Goal: Task Accomplishment & Management: Manage account settings

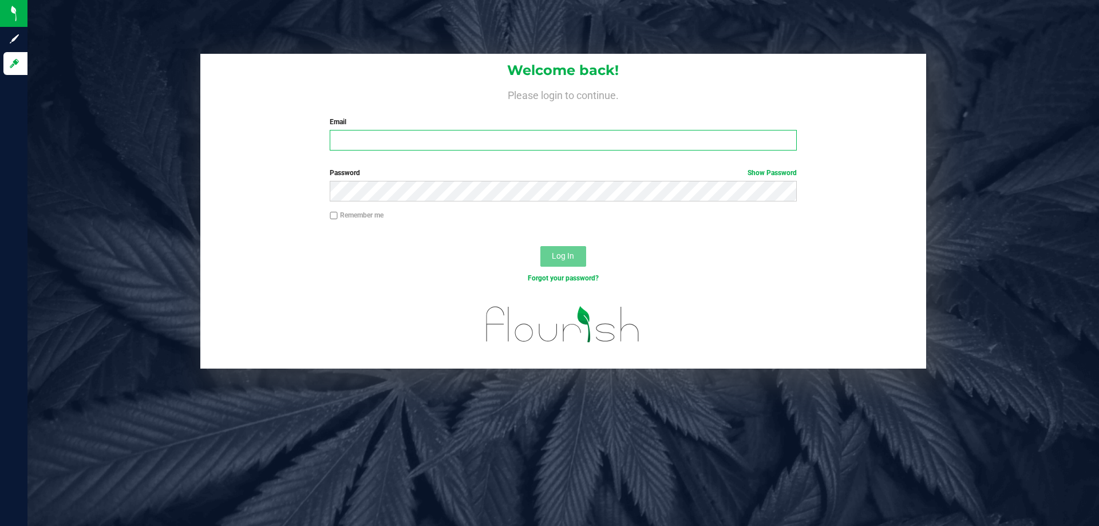
click at [563, 139] on input "Email" at bounding box center [563, 140] width 467 height 21
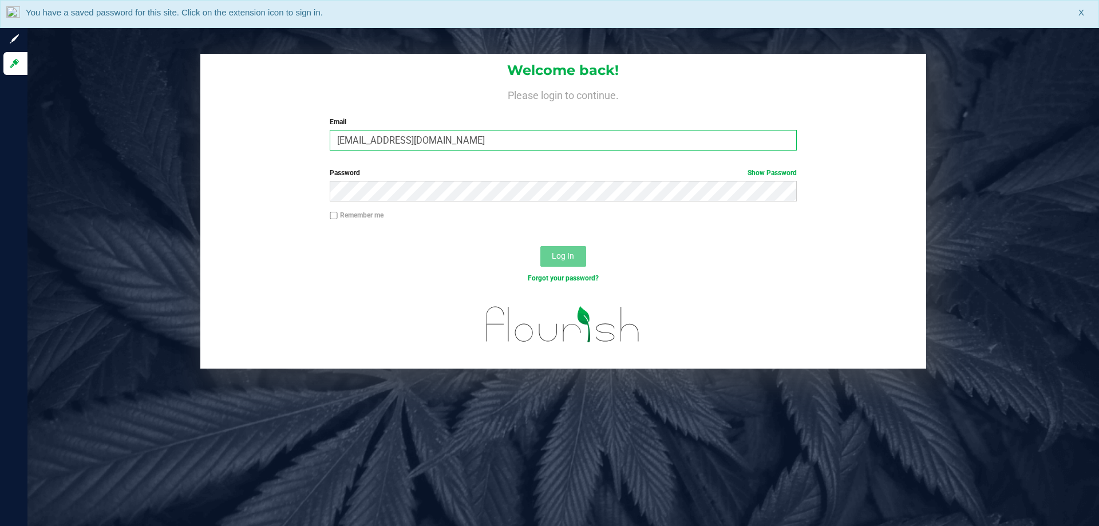
type input "[EMAIL_ADDRESS][DOMAIN_NAME]"
click at [540, 246] on button "Log In" at bounding box center [563, 256] width 46 height 21
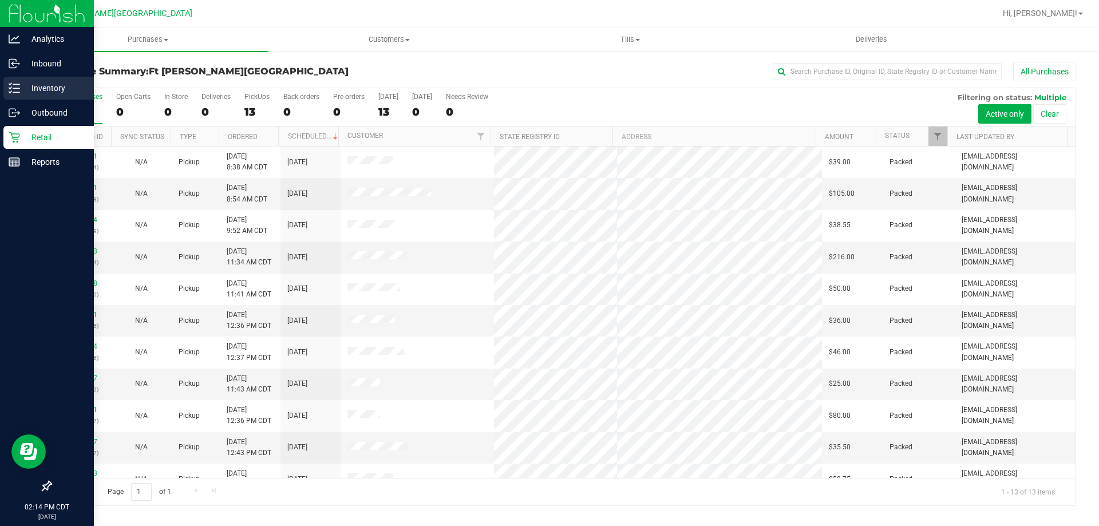
click at [19, 78] on div "Inventory" at bounding box center [48, 88] width 90 height 23
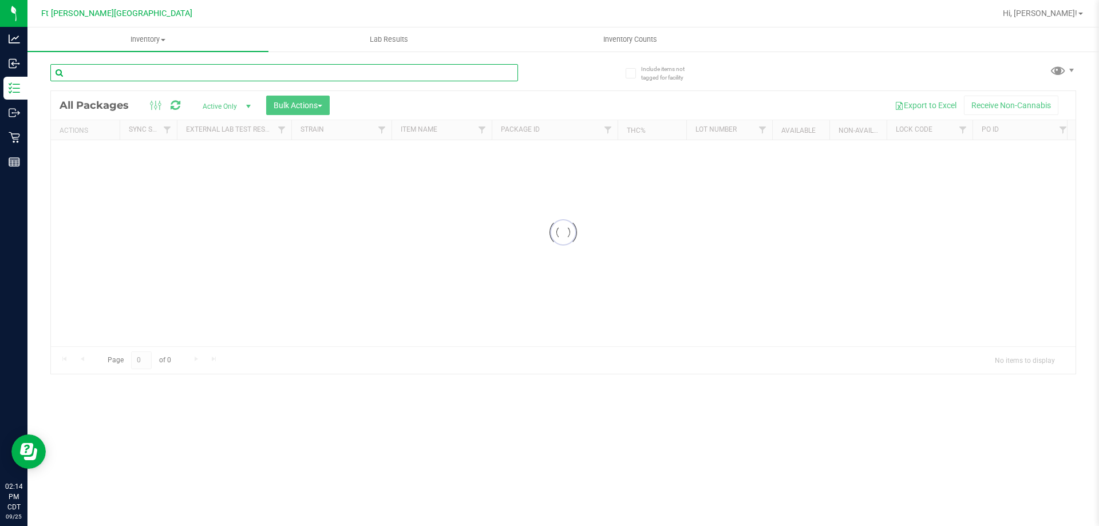
click at [344, 74] on input "text" at bounding box center [284, 72] width 468 height 17
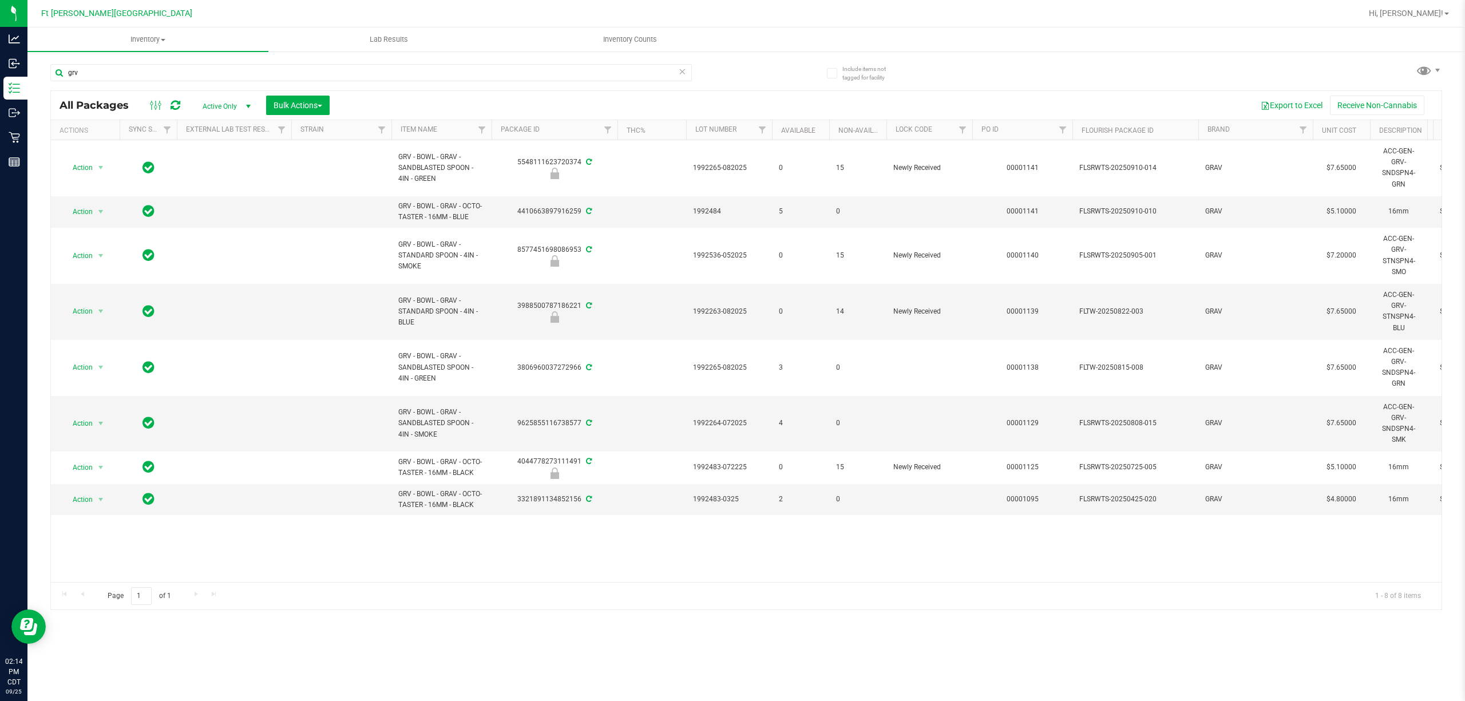
drag, startPoint x: 1090, startPoint y: 3, endPoint x: 986, endPoint y: 69, distance: 124.0
click at [986, 69] on div "grv All Packages Active Only Active Only Lab Samples Locked All External Intern…" at bounding box center [746, 331] width 1392 height 557
click at [430, 131] on link "Item Name" at bounding box center [419, 129] width 37 height 8
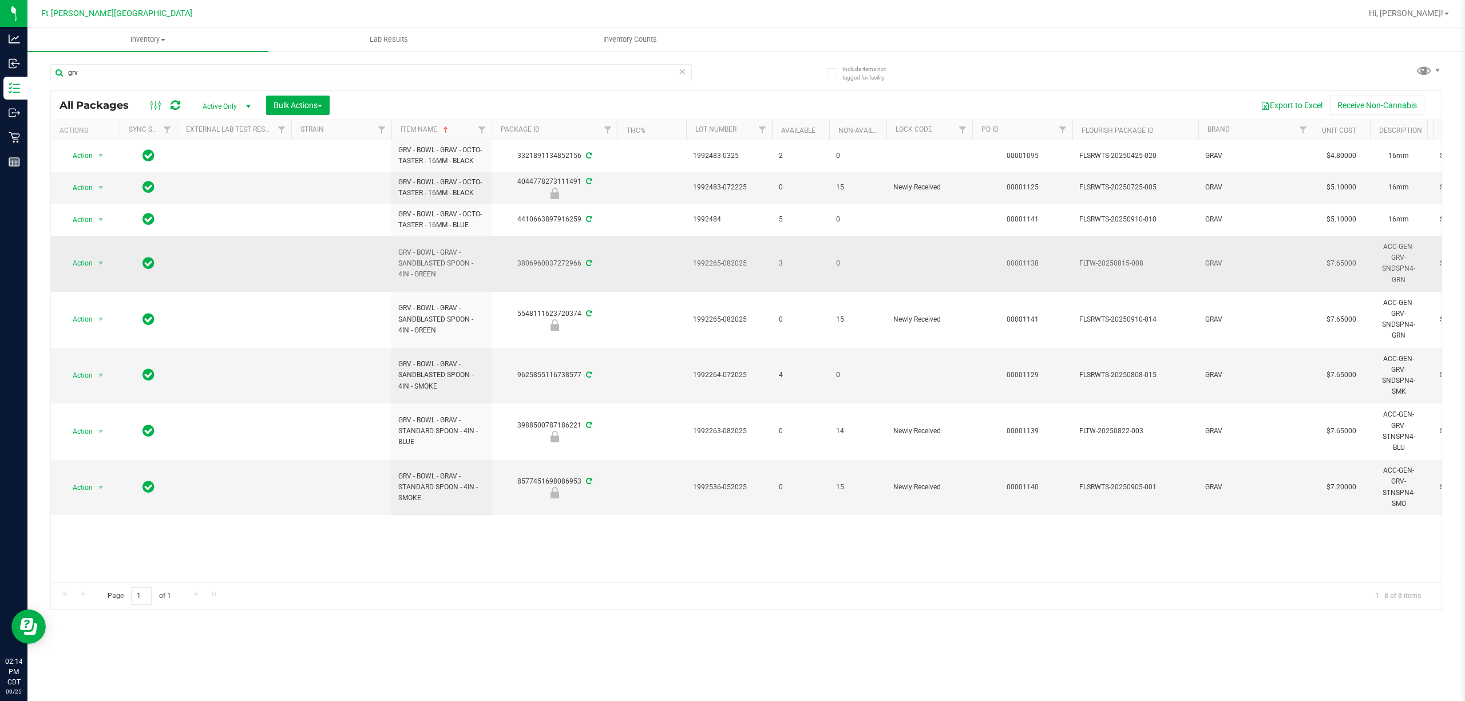
drag, startPoint x: 410, startPoint y: 275, endPoint x: 383, endPoint y: 257, distance: 32.5
click at [383, 257] on tr "Action Action Adjust qty Create package Edit attributes Global inventory Locate…" at bounding box center [1379, 264] width 2656 height 56
copy tr "GRV - BOWL - GRAV - SANDBLASTED SPOON - 4IN"
click at [302, 65] on input "grv" at bounding box center [371, 72] width 642 height 17
click at [301, 66] on input "grv" at bounding box center [371, 72] width 642 height 17
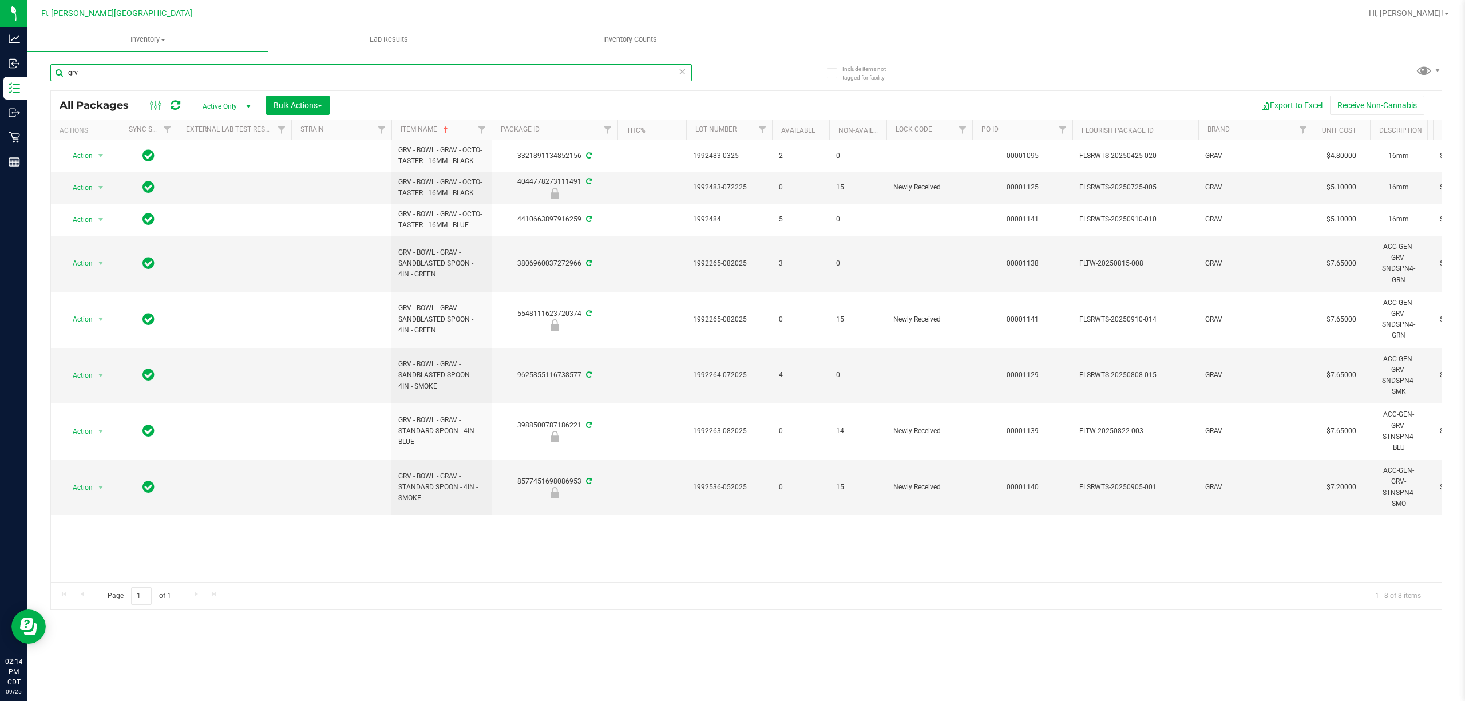
paste input "GRV - BOWL - GRAV - SANDBLASTED SPOON - 4IN"
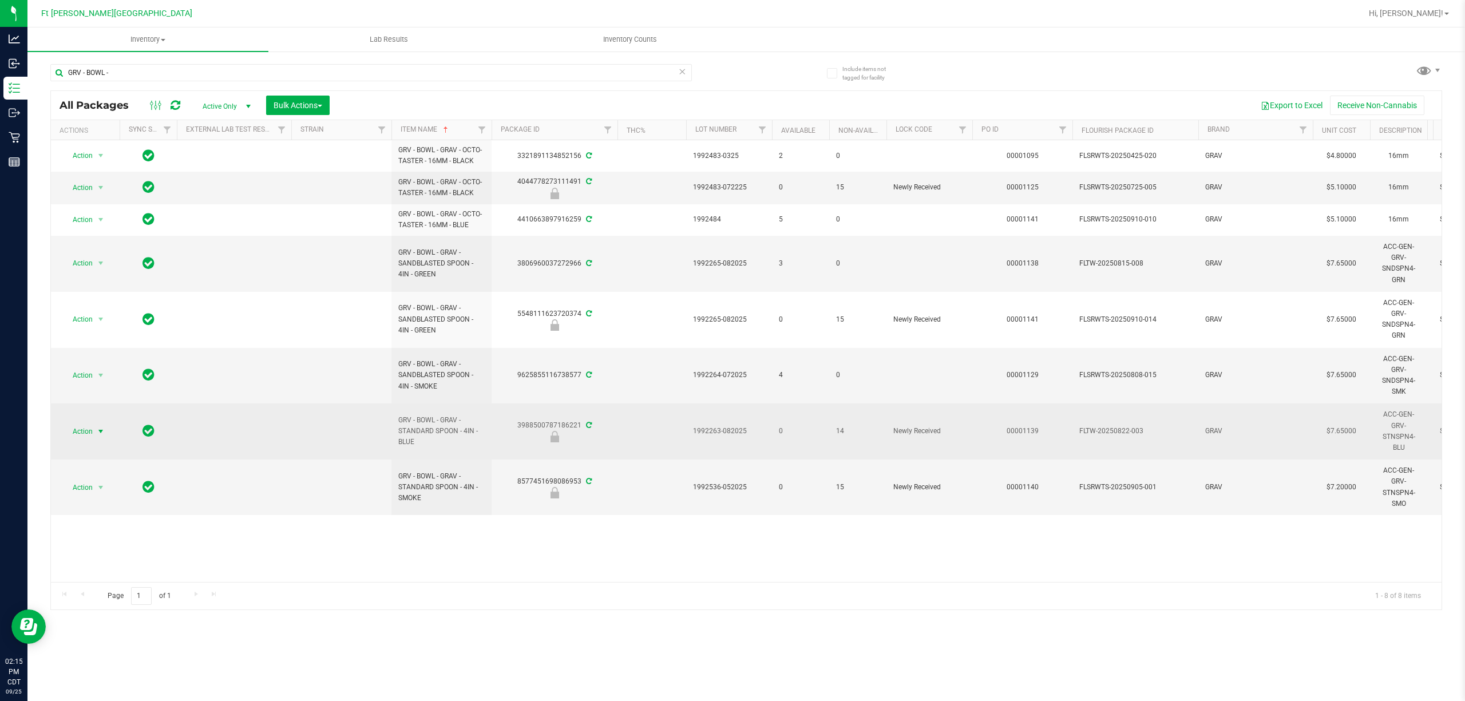
click at [69, 433] on span "Action" at bounding box center [77, 432] width 31 height 16
drag, startPoint x: 571, startPoint y: 444, endPoint x: 584, endPoint y: 440, distance: 13.8
click at [572, 442] on div at bounding box center [554, 436] width 129 height 11
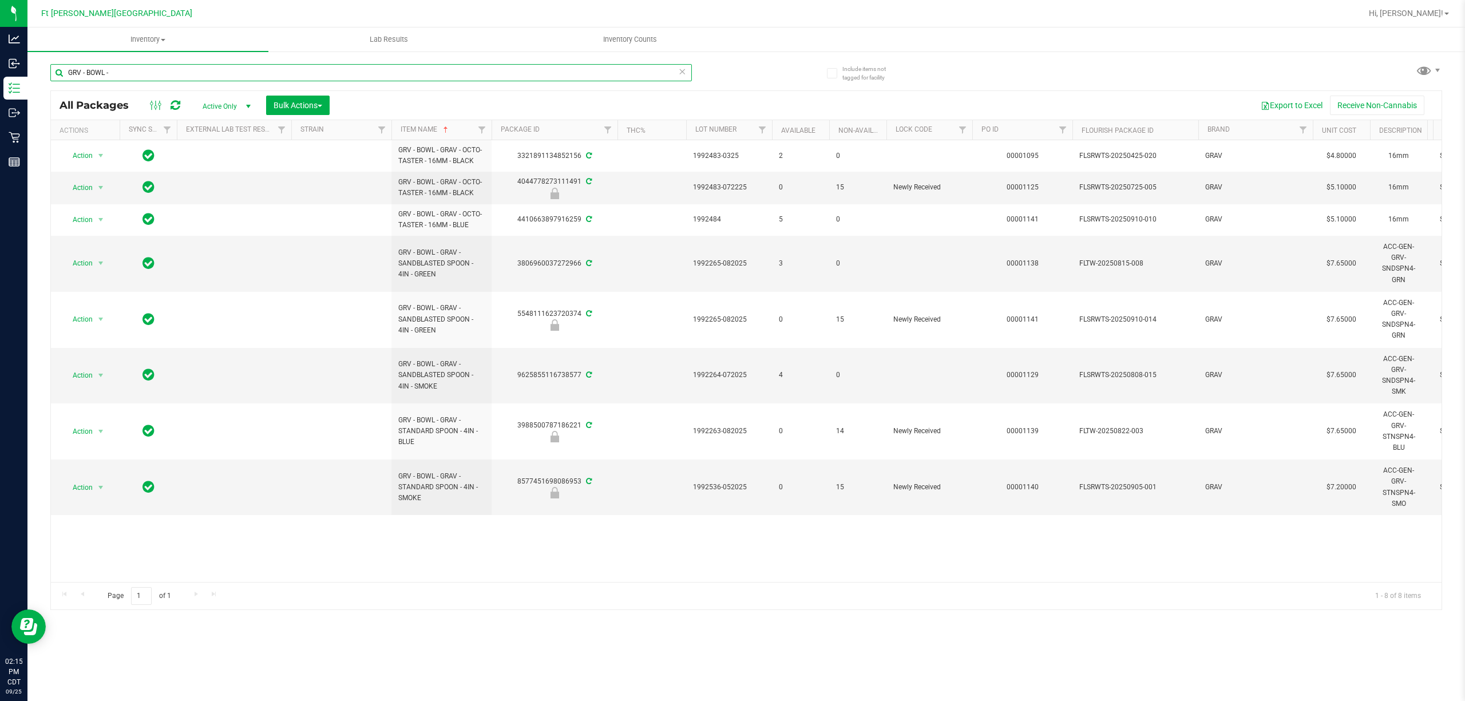
click at [210, 69] on input "GRV - BOWL -" at bounding box center [371, 72] width 642 height 17
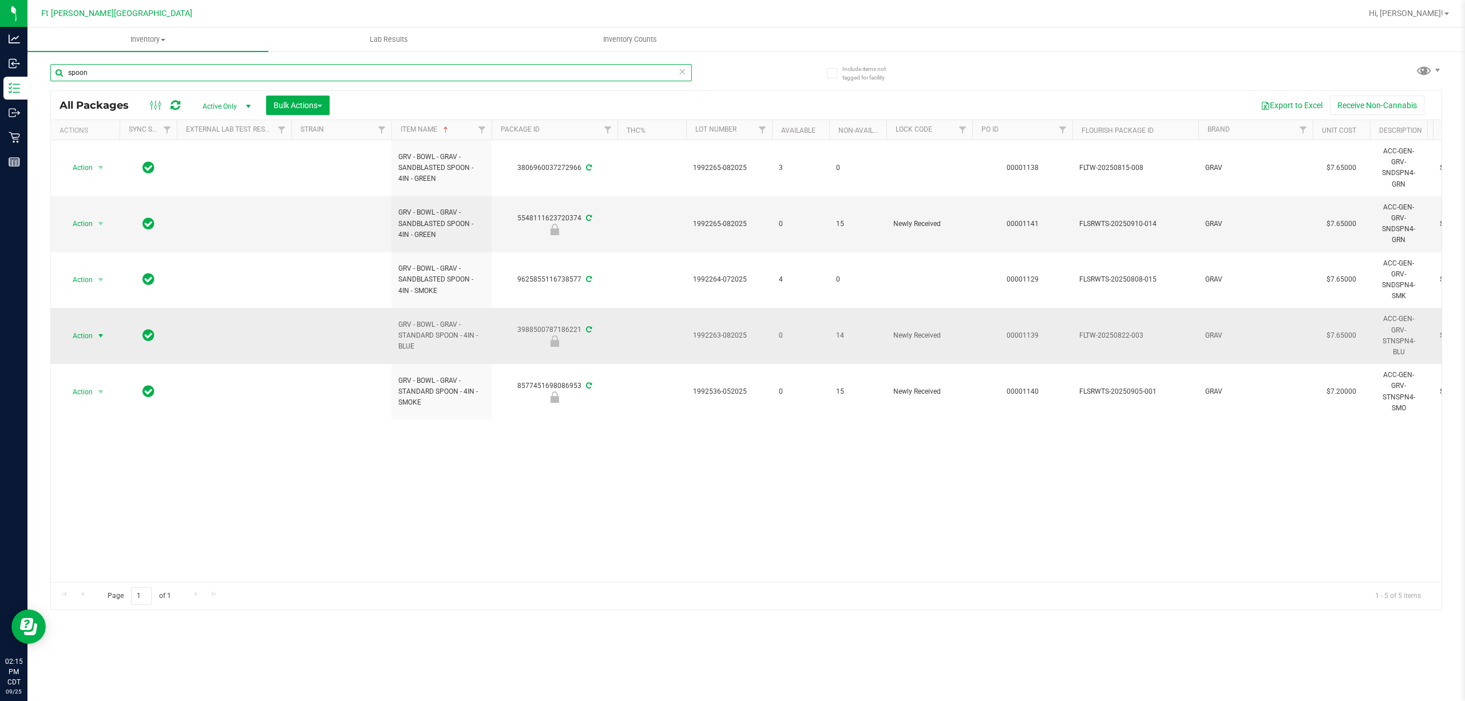
type input "spoon"
click at [79, 337] on span "Action" at bounding box center [77, 336] width 31 height 16
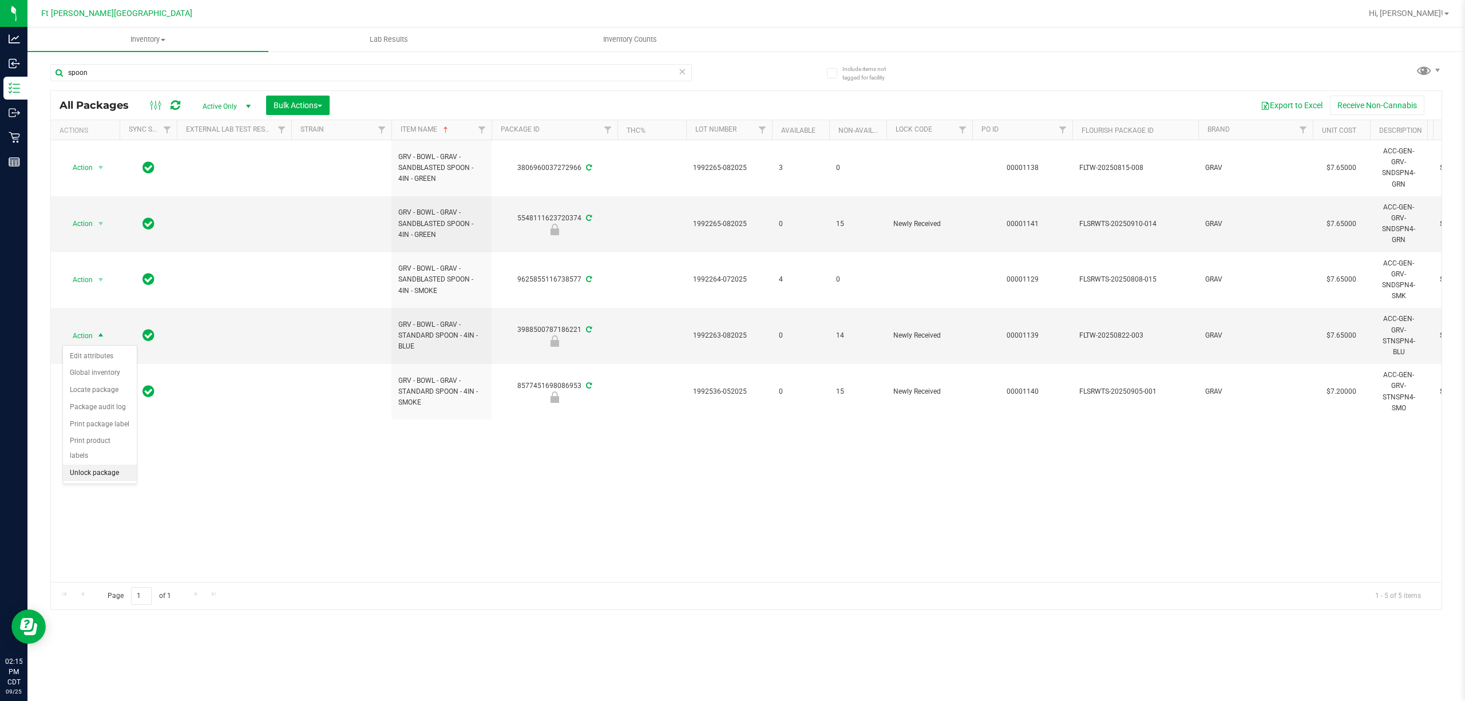
click at [113, 475] on li "Unlock package" at bounding box center [100, 473] width 74 height 17
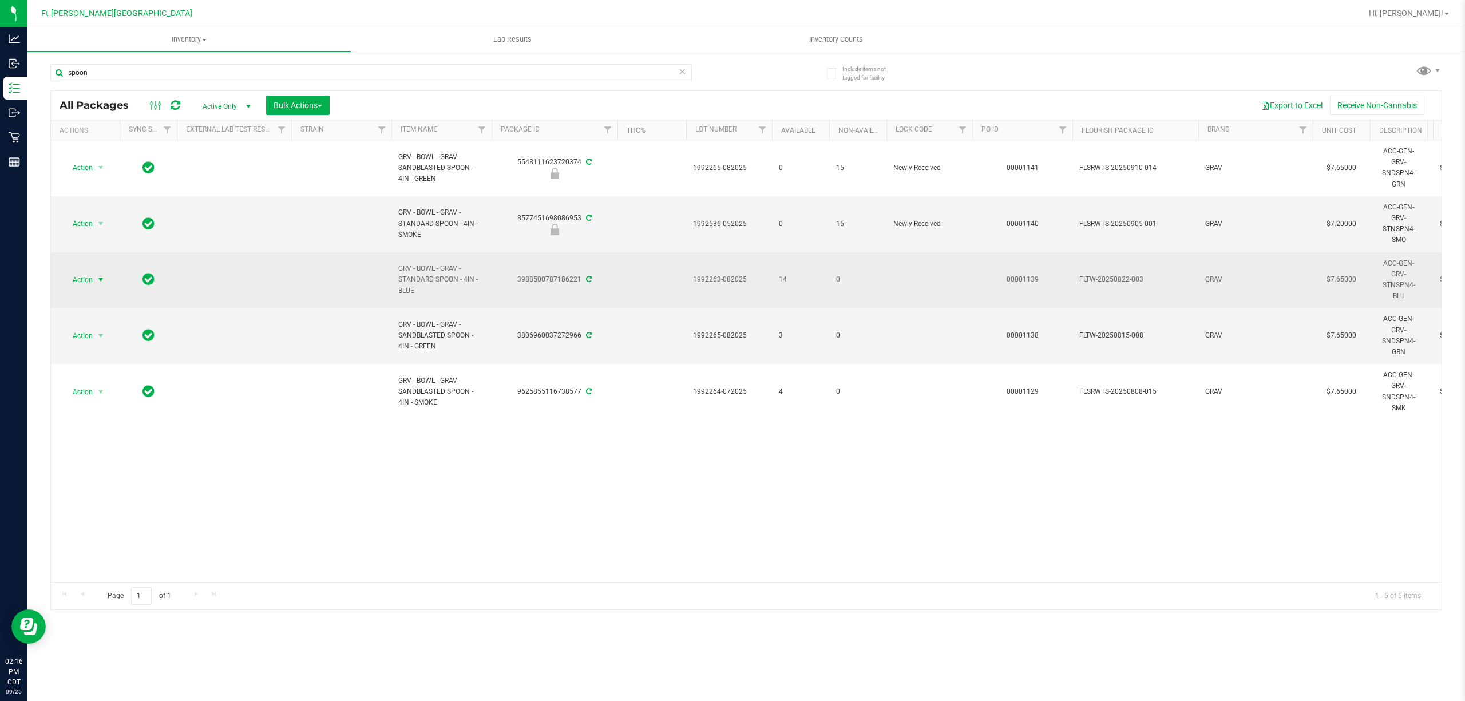
click at [78, 278] on span "Action" at bounding box center [77, 280] width 31 height 16
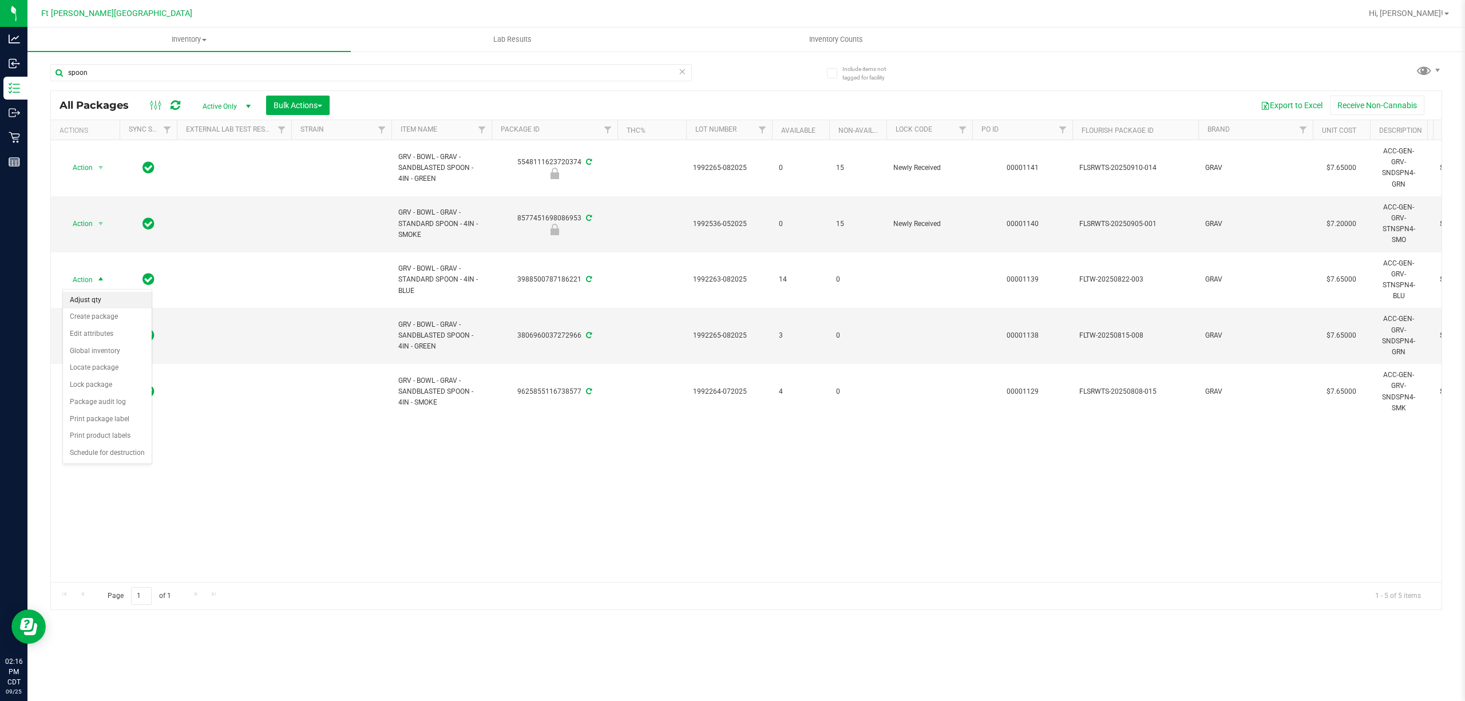
click at [110, 294] on li "Adjust qty" at bounding box center [107, 300] width 89 height 17
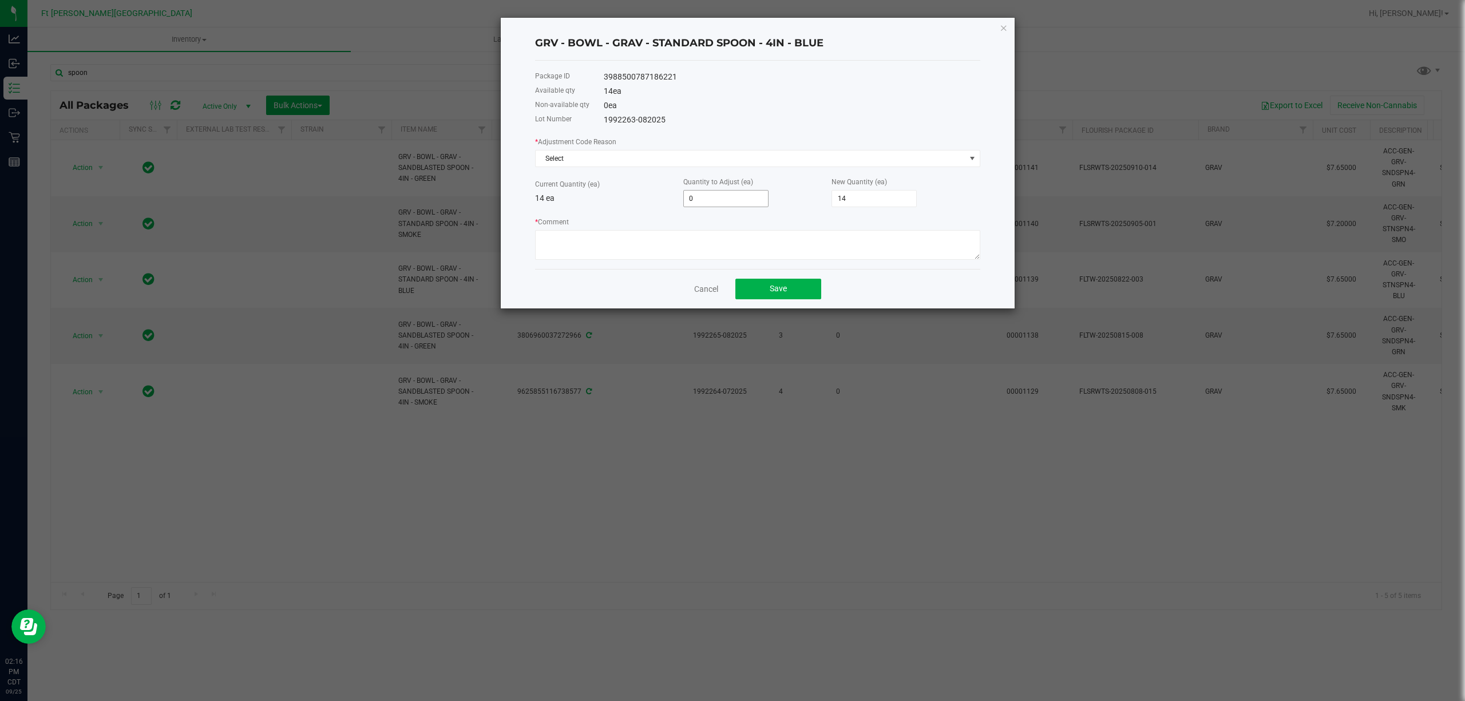
click at [750, 198] on input "0" at bounding box center [726, 199] width 84 height 16
type input "-1"
type input "13"
type input "-14"
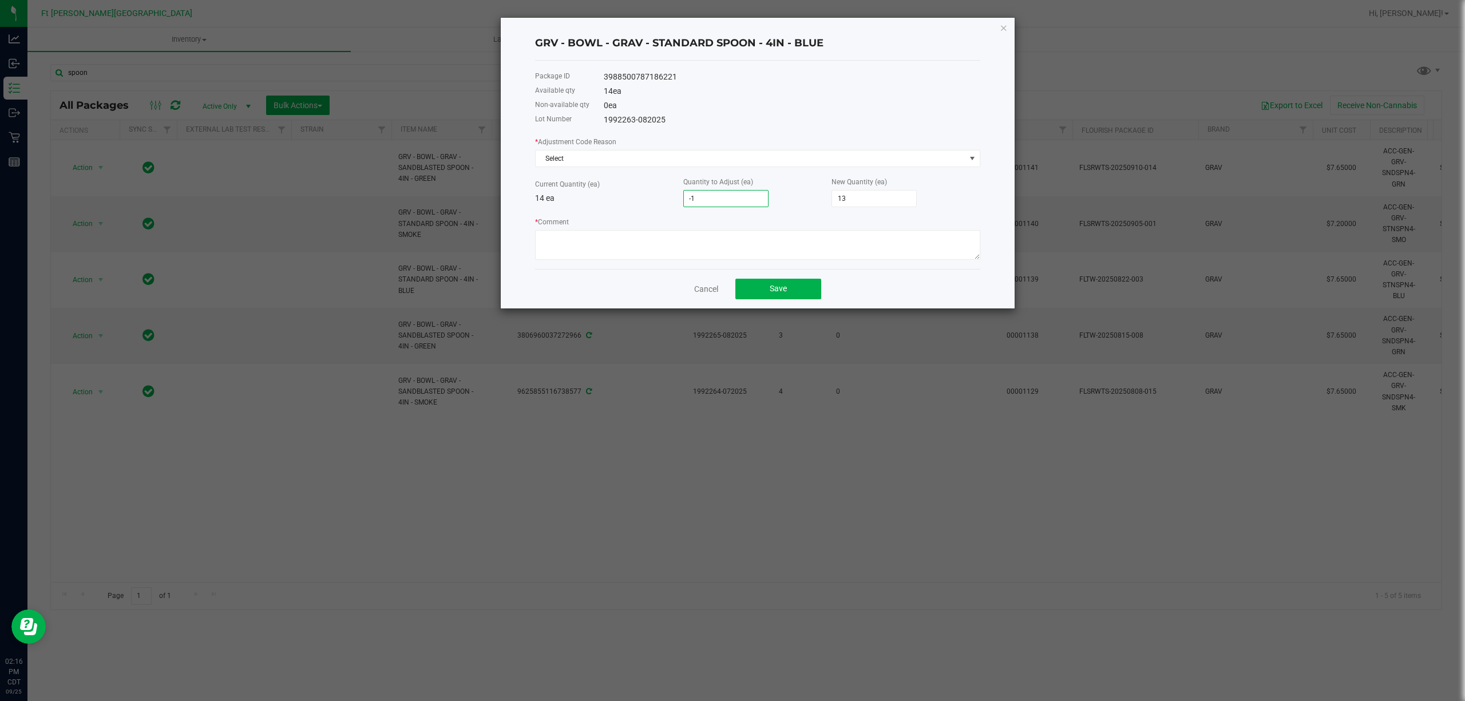
type input "0"
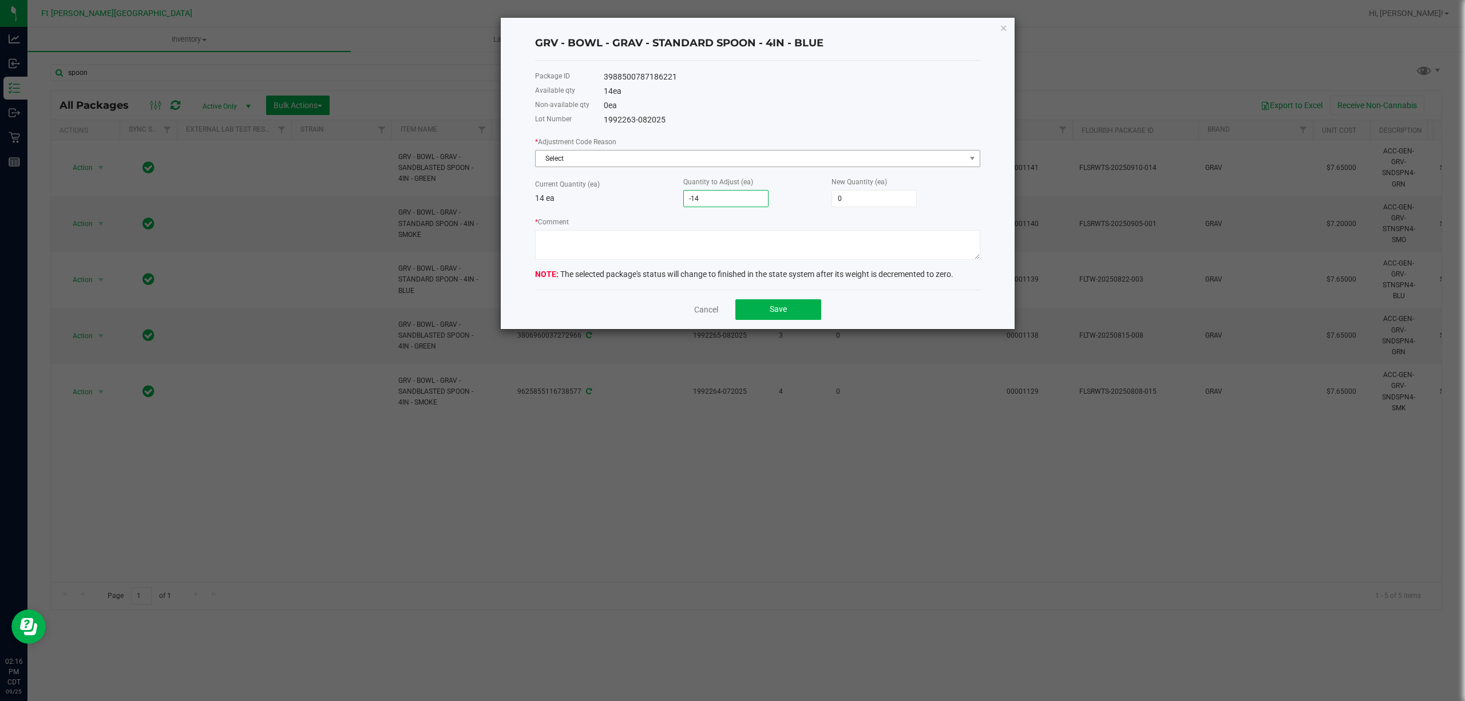
type input "-14"
click at [752, 156] on span "Select" at bounding box center [751, 159] width 430 height 16
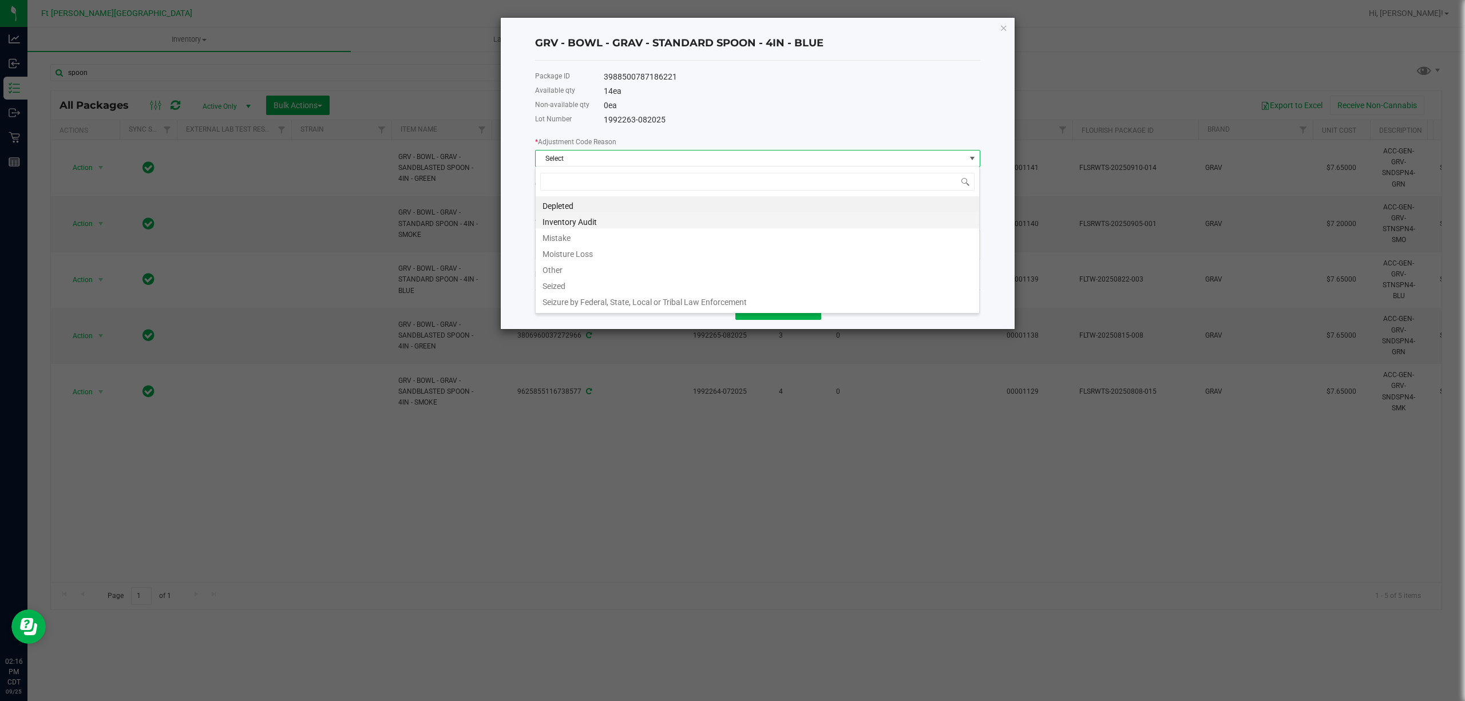
scroll to position [17, 445]
click at [603, 234] on li "Mistake" at bounding box center [758, 236] width 444 height 16
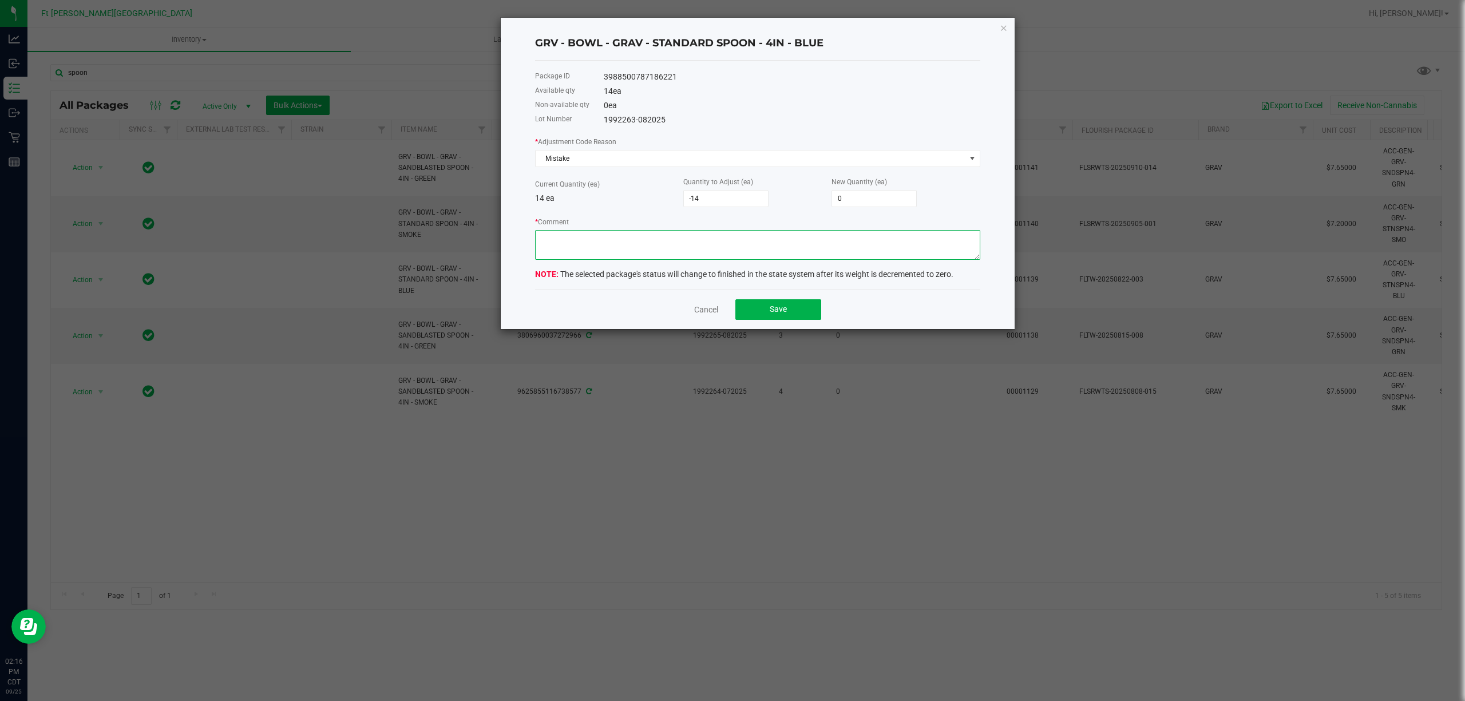
click at [632, 232] on textarea "* Comment" at bounding box center [757, 245] width 445 height 30
type textarea "G"
click at [634, 237] on textarea "* Comment" at bounding box center [757, 245] width 445 height 30
click at [634, 238] on textarea "* Comment" at bounding box center [757, 245] width 445 height 30
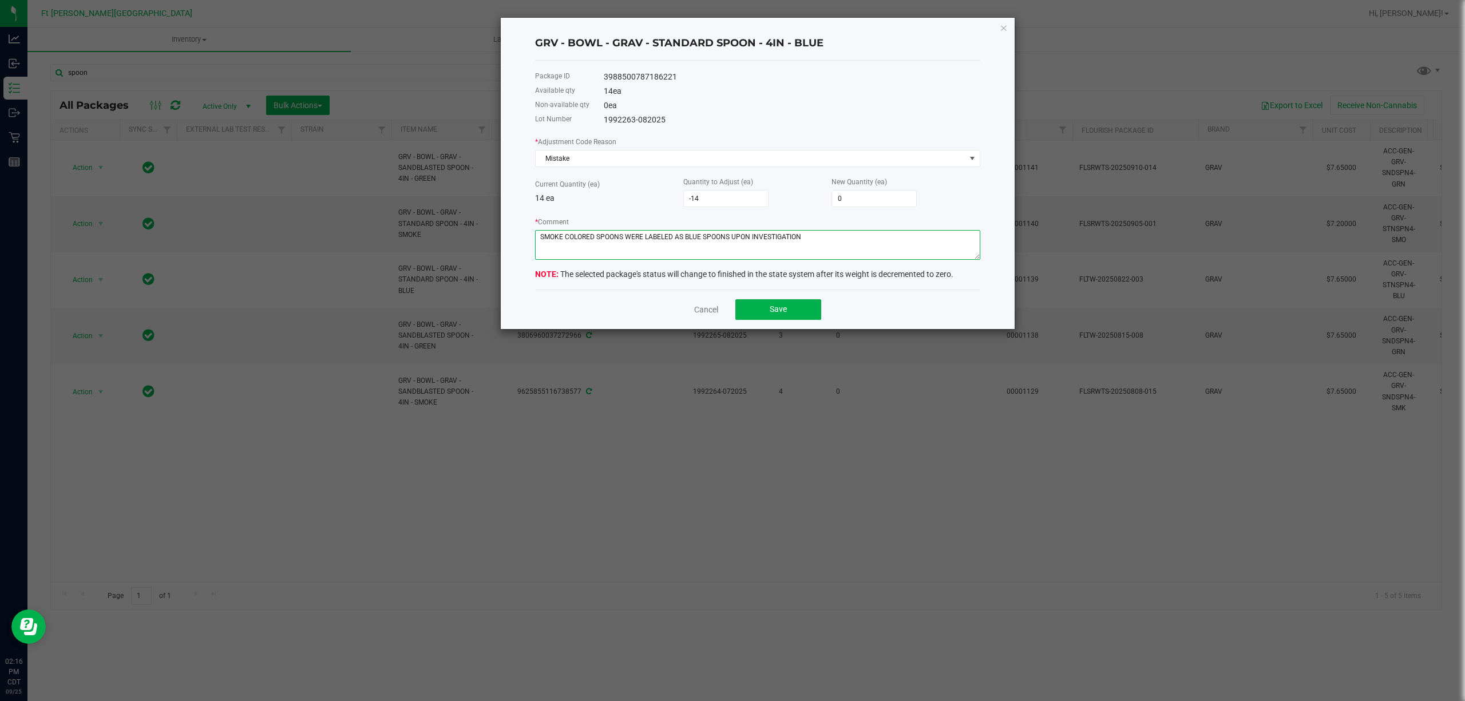
click at [634, 238] on textarea "* Comment" at bounding box center [757, 245] width 445 height 30
type textarea "SMOKE COLORED SPOONS WERE LABELED AS BLUE SPOONS UPON INVESTIGATION"
click at [781, 307] on span "Save" at bounding box center [778, 309] width 17 height 9
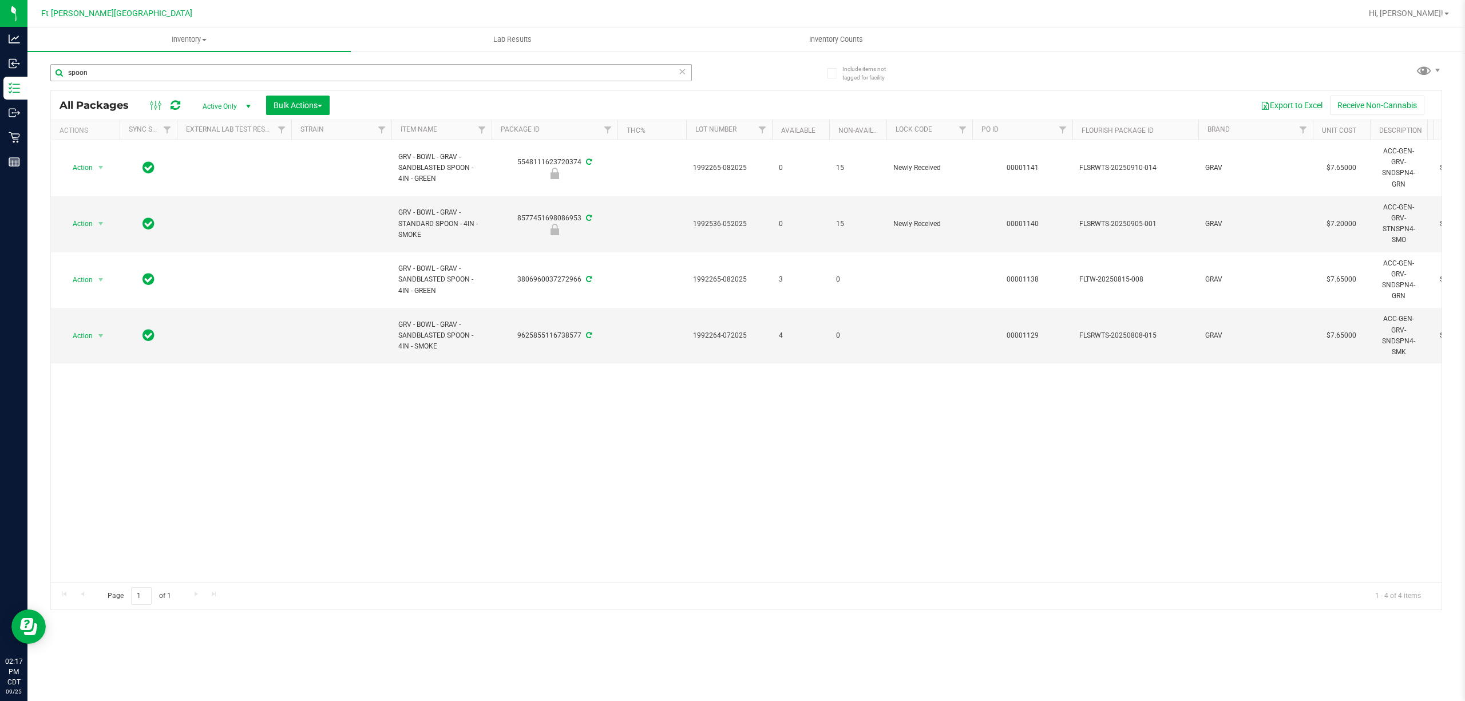
drag, startPoint x: 552, startPoint y: 86, endPoint x: 553, endPoint y: 78, distance: 7.5
click at [552, 86] on div "spoon" at bounding box center [371, 77] width 642 height 26
click at [554, 78] on input "spoon" at bounding box center [371, 72] width 642 height 17
click at [555, 77] on input "spoon" at bounding box center [371, 72] width 642 height 17
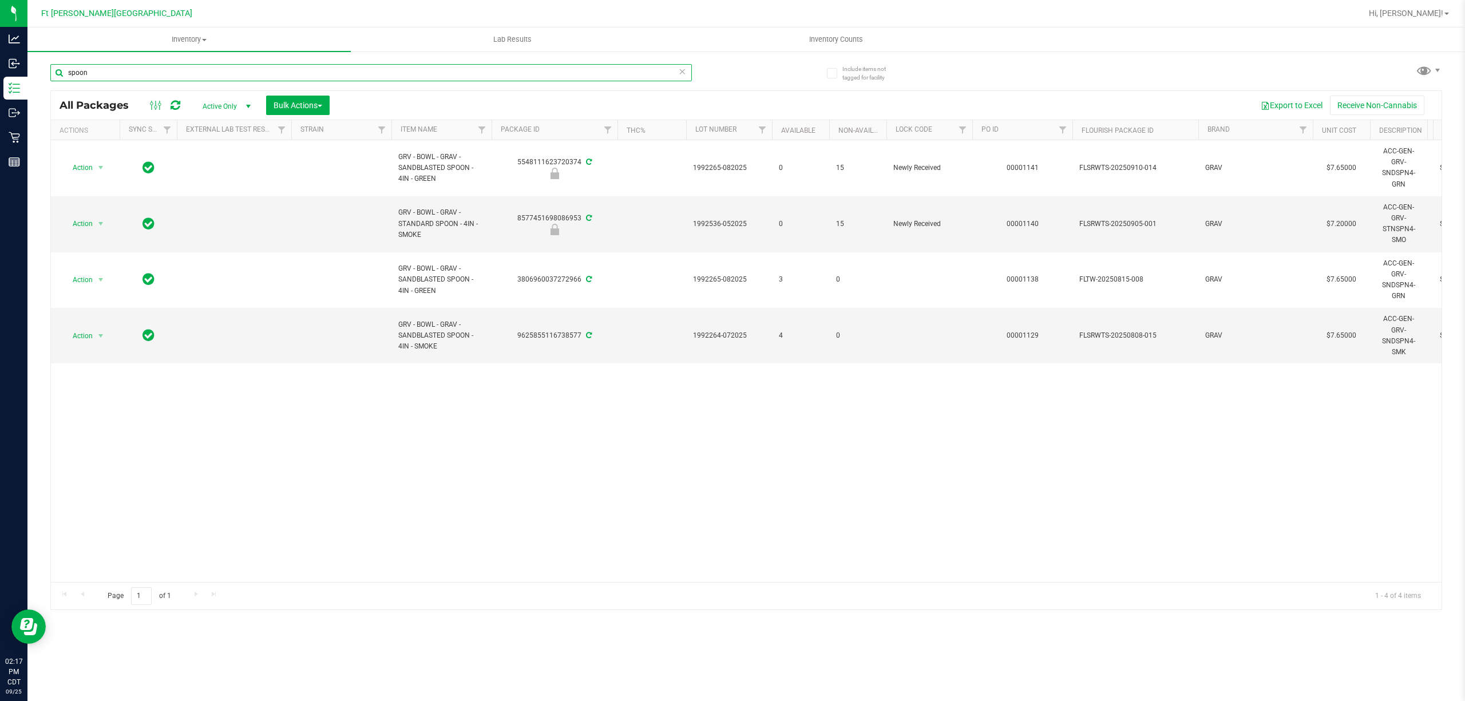
click at [555, 77] on input "spoon" at bounding box center [371, 72] width 642 height 17
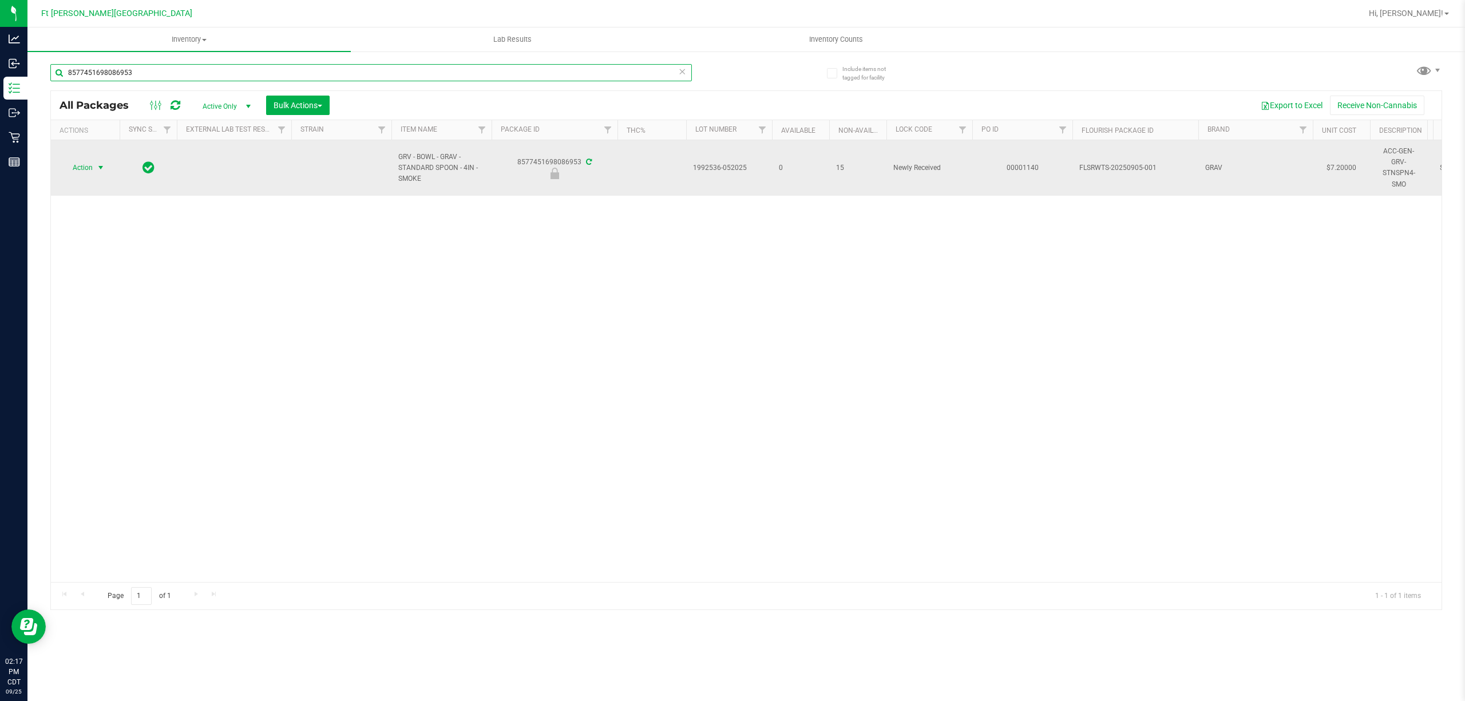
type input "8577451698086953"
click at [94, 169] on span "select" at bounding box center [101, 168] width 14 height 16
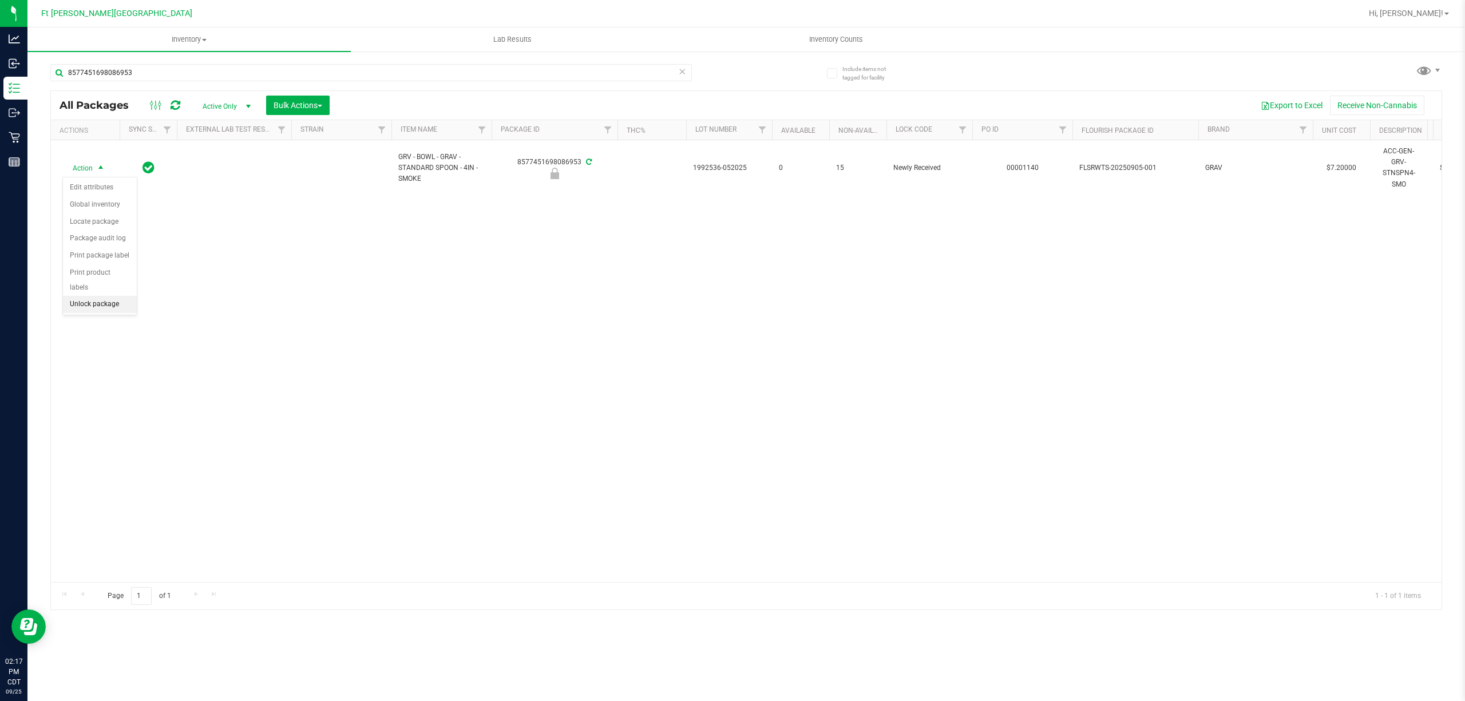
click at [111, 307] on li "Unlock package" at bounding box center [100, 304] width 74 height 17
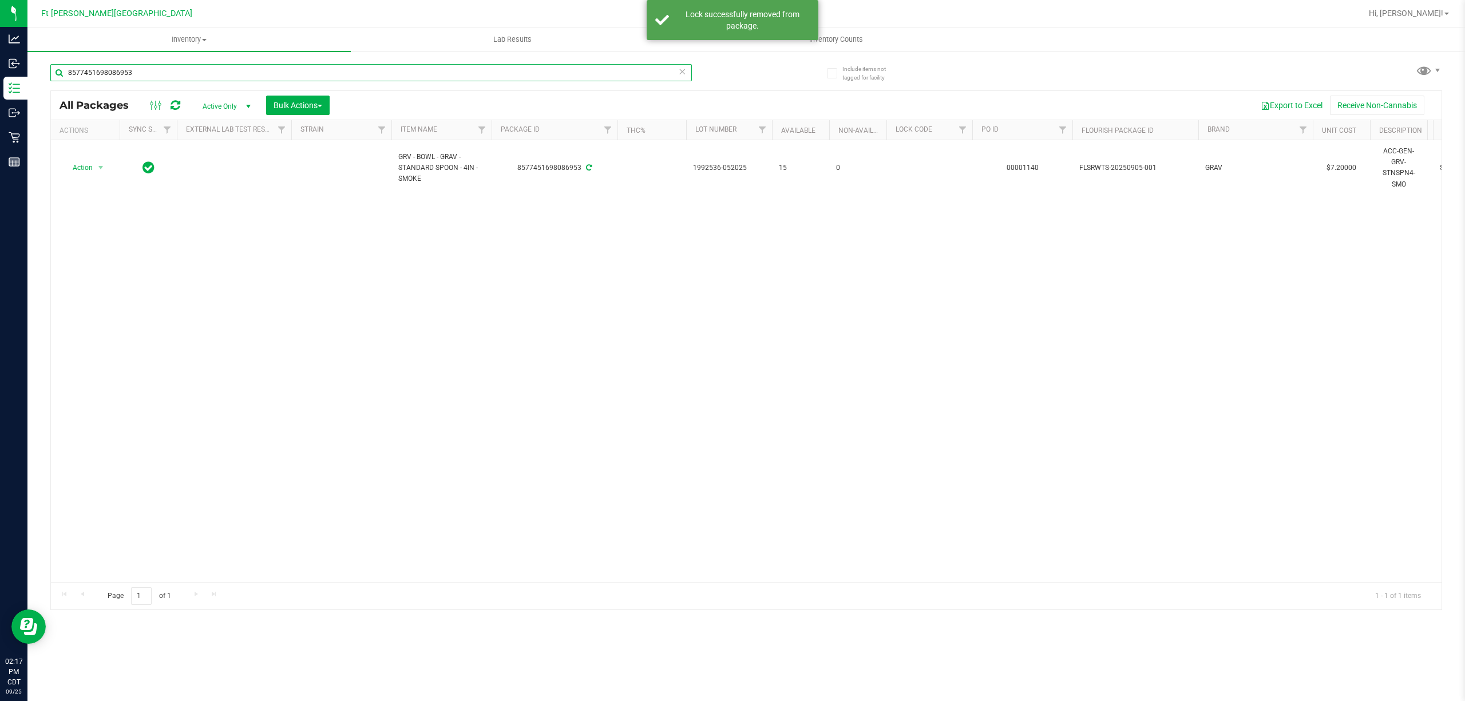
click at [271, 74] on input "8577451698086953" at bounding box center [371, 72] width 642 height 17
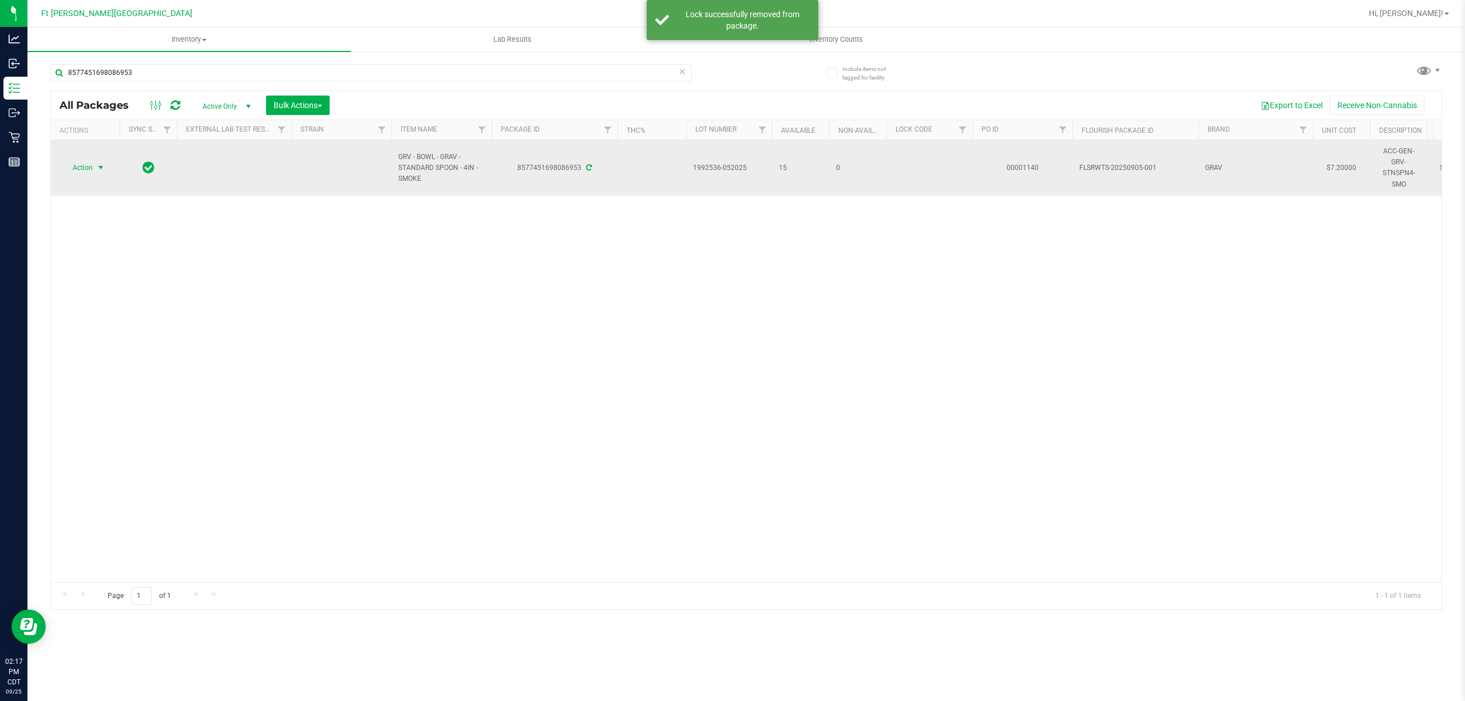
click at [83, 163] on span "Action" at bounding box center [77, 168] width 31 height 16
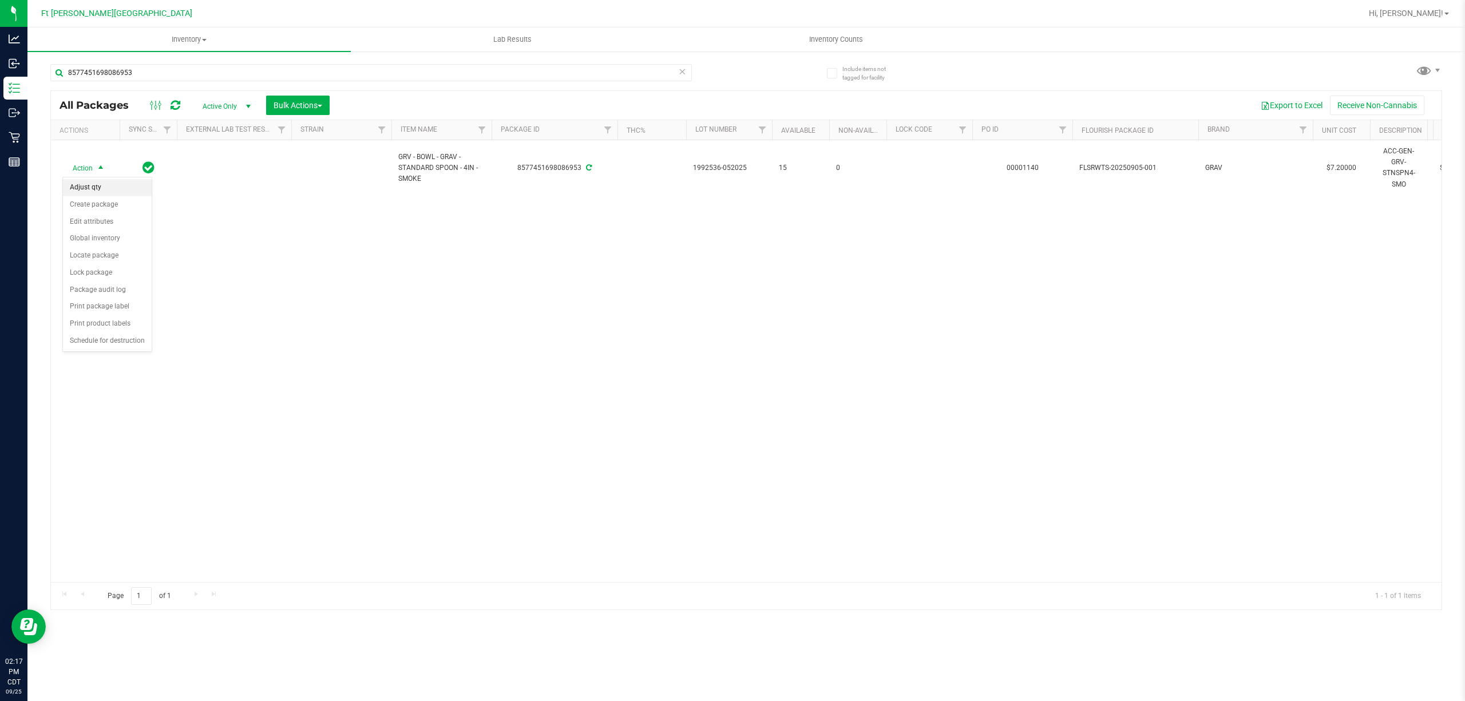
click at [90, 185] on li "Adjust qty" at bounding box center [107, 187] width 89 height 17
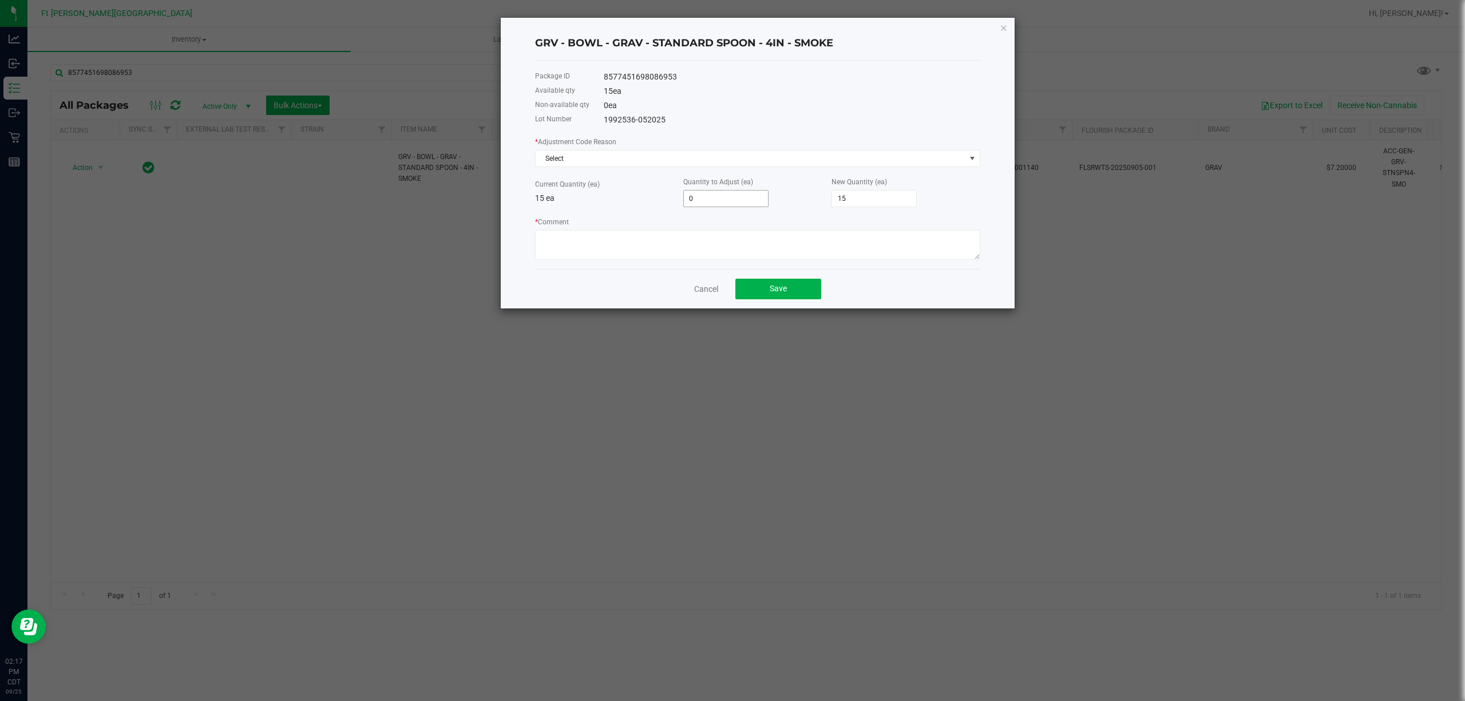
click at [754, 195] on input "0" at bounding box center [726, 199] width 84 height 16
type input "1"
type input "16"
type input "14"
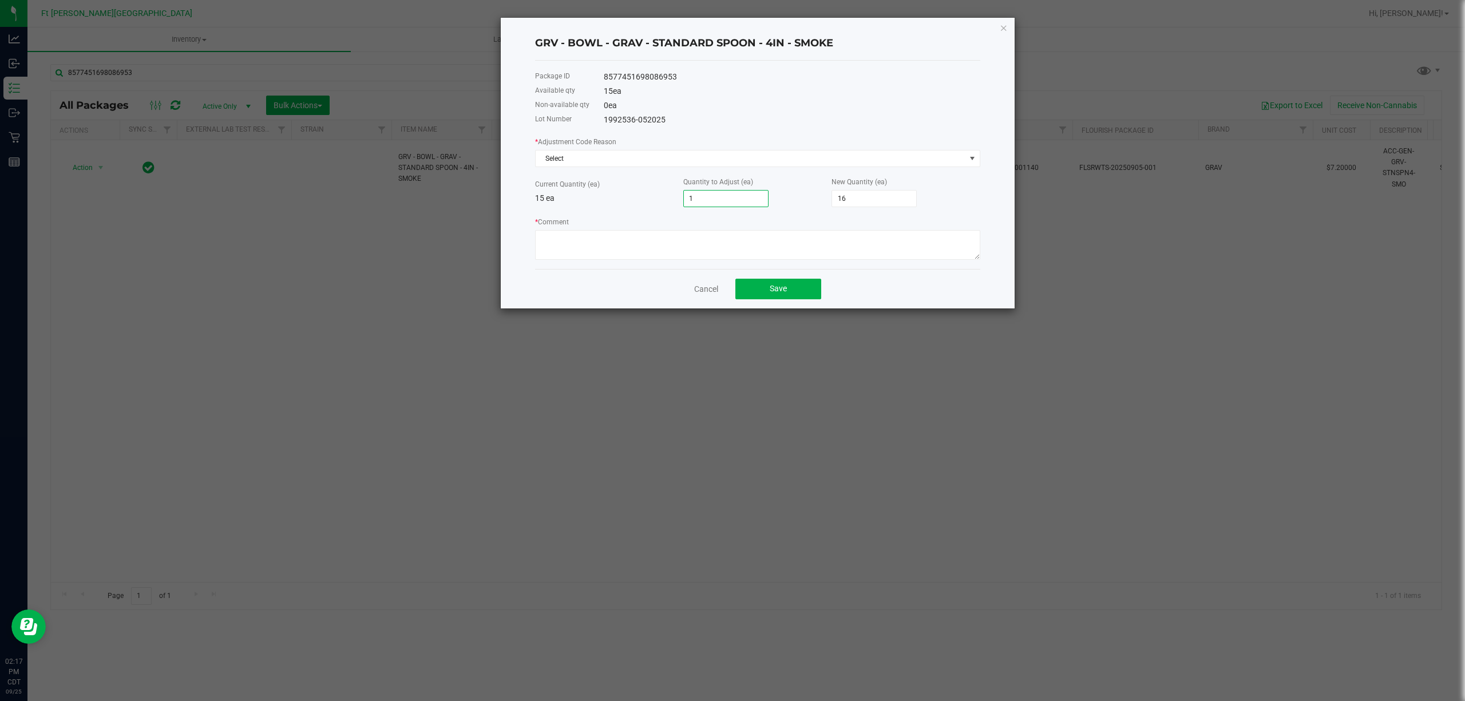
type input "29"
type input "14"
drag, startPoint x: 912, startPoint y: 82, endPoint x: 880, endPoint y: 129, distance: 56.8
click at [912, 81] on div "8577451698086953" at bounding box center [792, 77] width 377 height 12
click at [746, 161] on span "Select" at bounding box center [751, 159] width 430 height 16
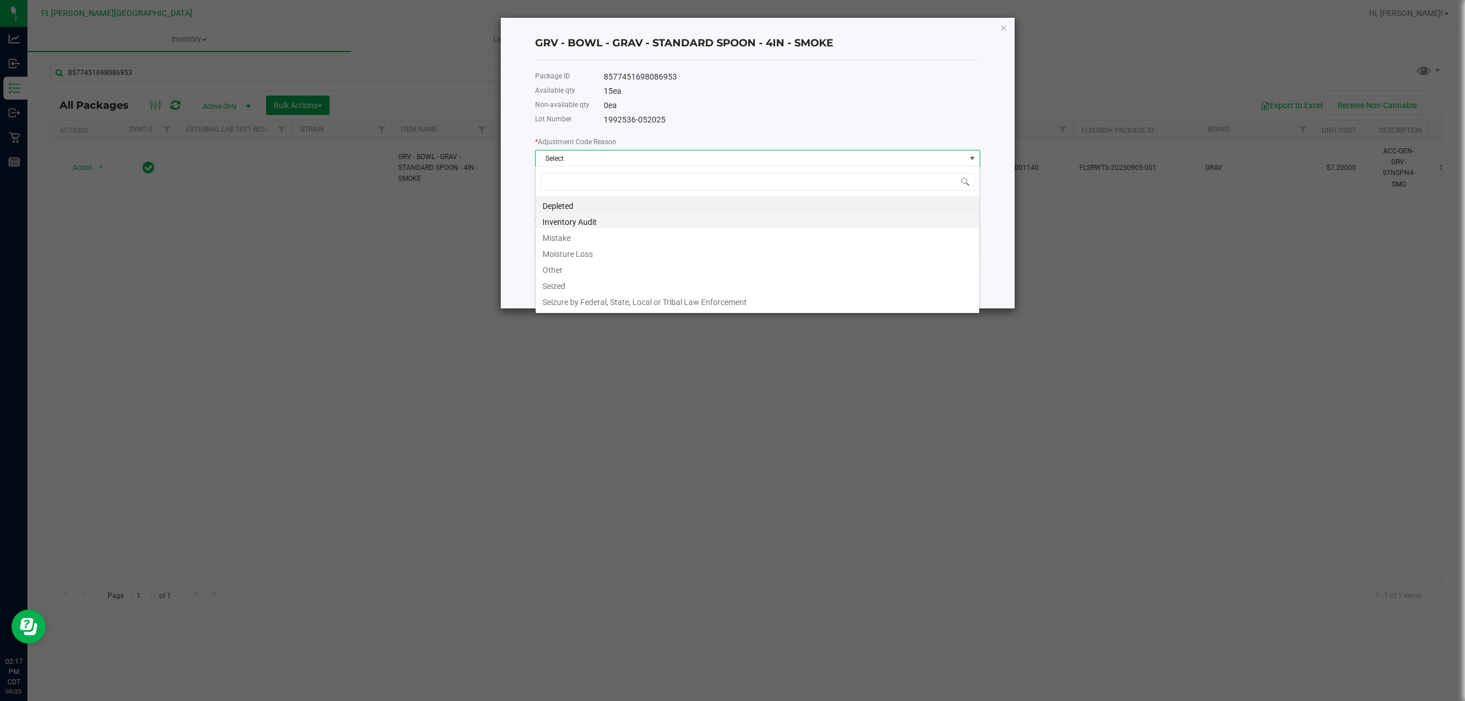
scroll to position [17, 445]
click at [625, 238] on li "Mistake" at bounding box center [758, 236] width 444 height 16
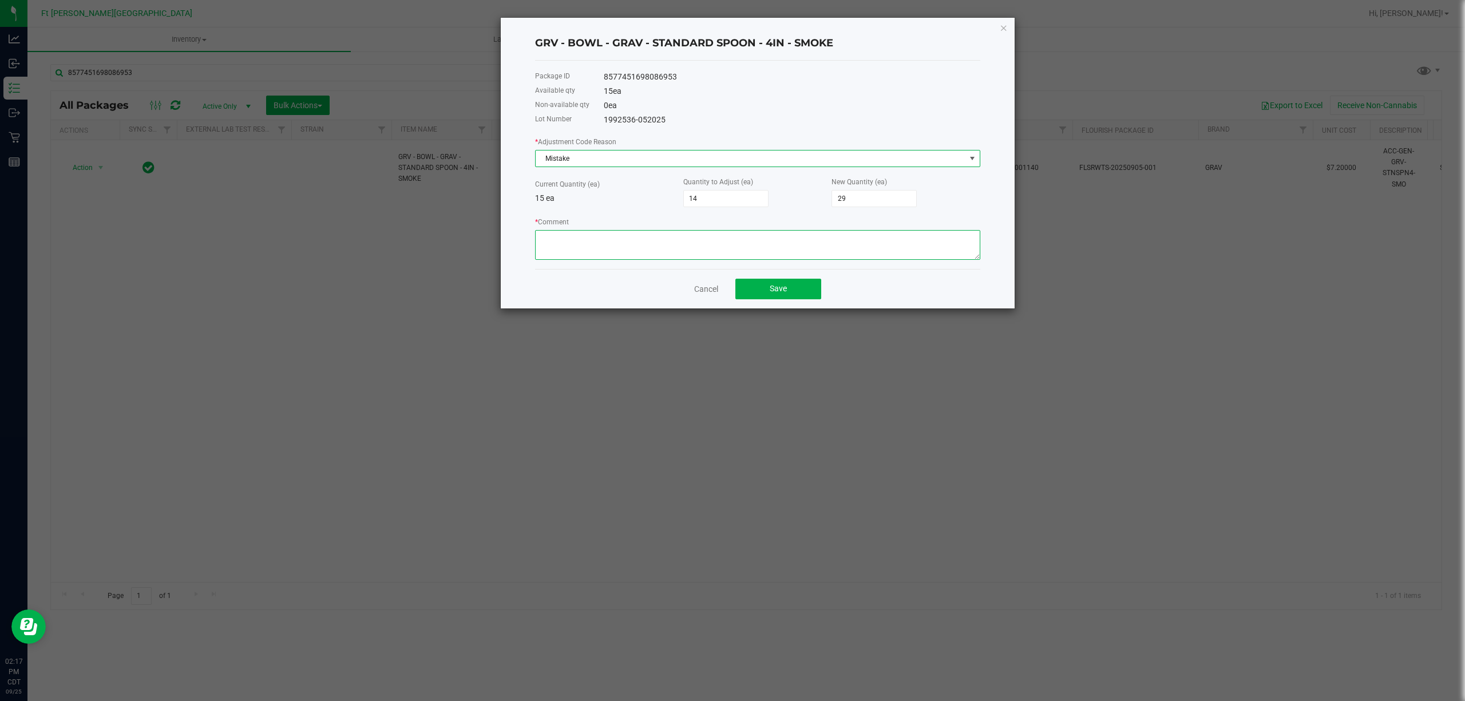
click at [617, 255] on textarea "* Comment" at bounding box center [757, 245] width 445 height 30
paste textarea "SMOKE COLORED SPOONS WERE LABELED AS BLUE SPOONS UPON INVESTIGATION"
type textarea "SMOKE COLORED SPOONS WERE LABELED AS BLUE SPOONS UPON INVESTIGATION"
click at [789, 284] on button "Save" at bounding box center [779, 289] width 86 height 21
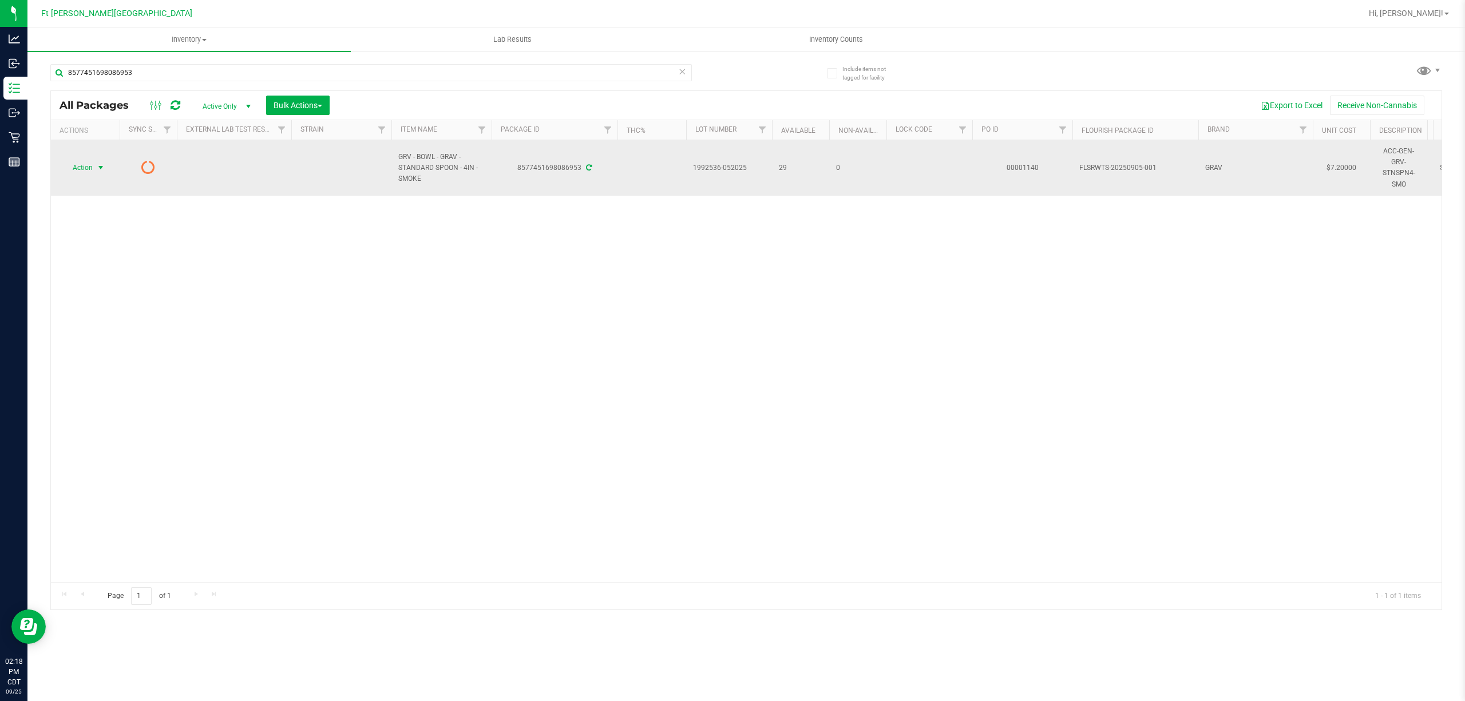
click at [89, 168] on span "Action" at bounding box center [77, 168] width 31 height 16
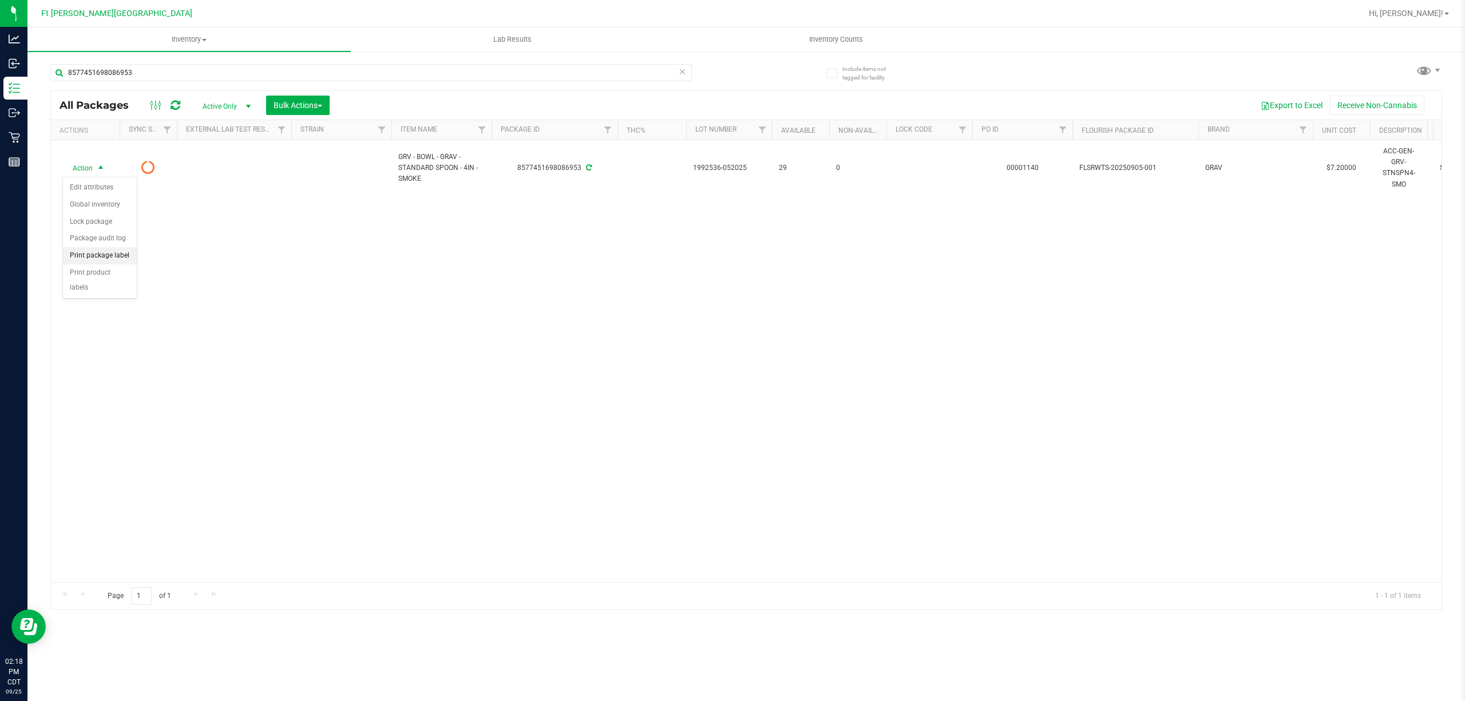
click at [121, 251] on li "Print package label" at bounding box center [100, 255] width 74 height 17
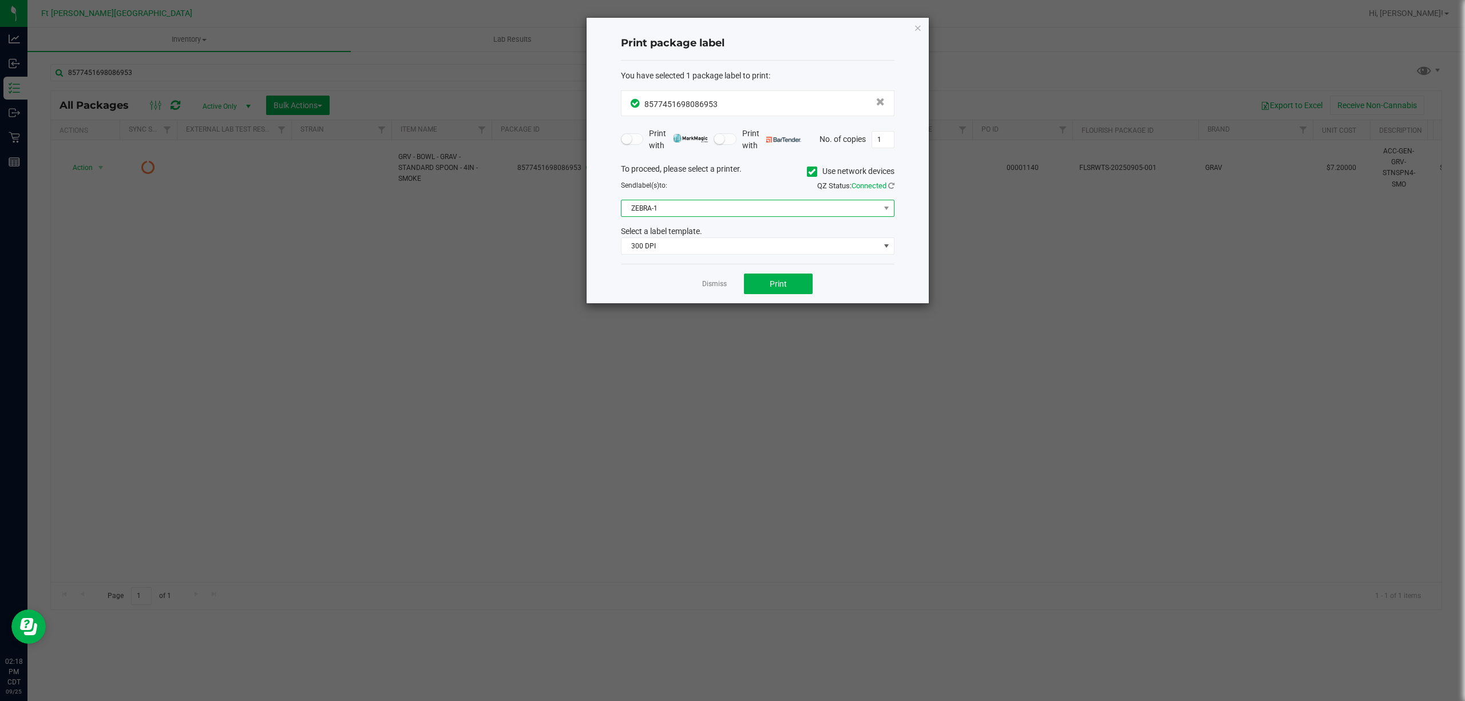
click at [789, 207] on span "ZEBRA-1" at bounding box center [751, 208] width 258 height 16
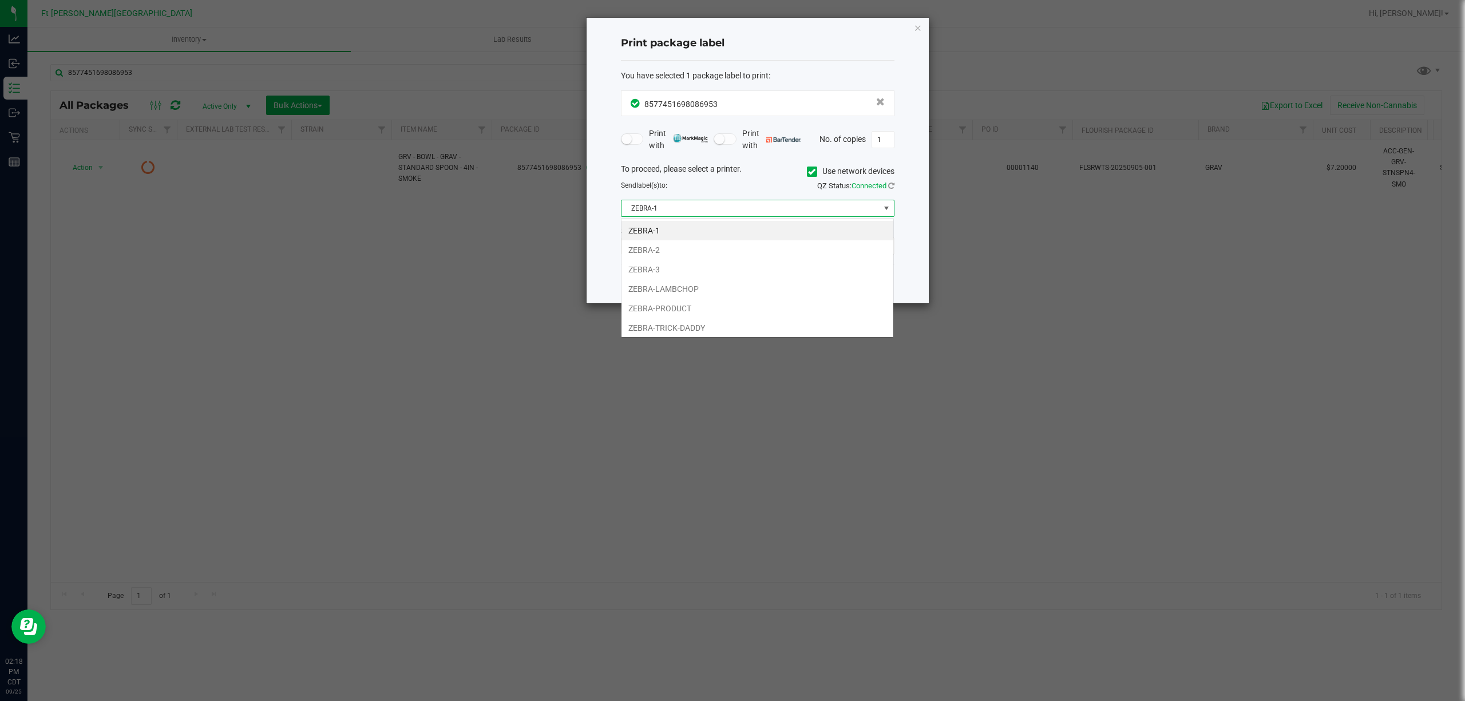
scroll to position [17, 273]
click at [891, 137] on input "1" at bounding box center [883, 140] width 22 height 16
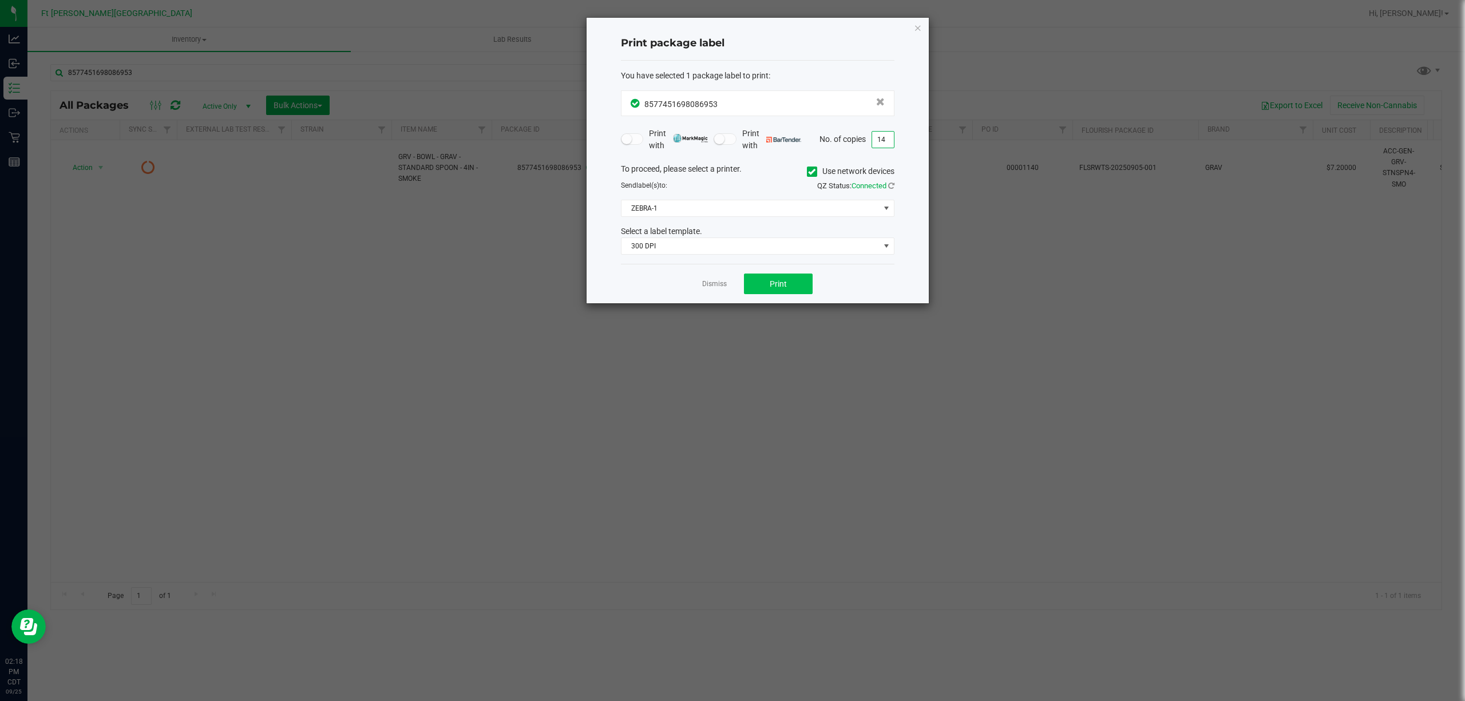
type input "14"
click at [791, 284] on button "Print" at bounding box center [778, 284] width 69 height 21
